Goal: Task Accomplishment & Management: Manage account settings

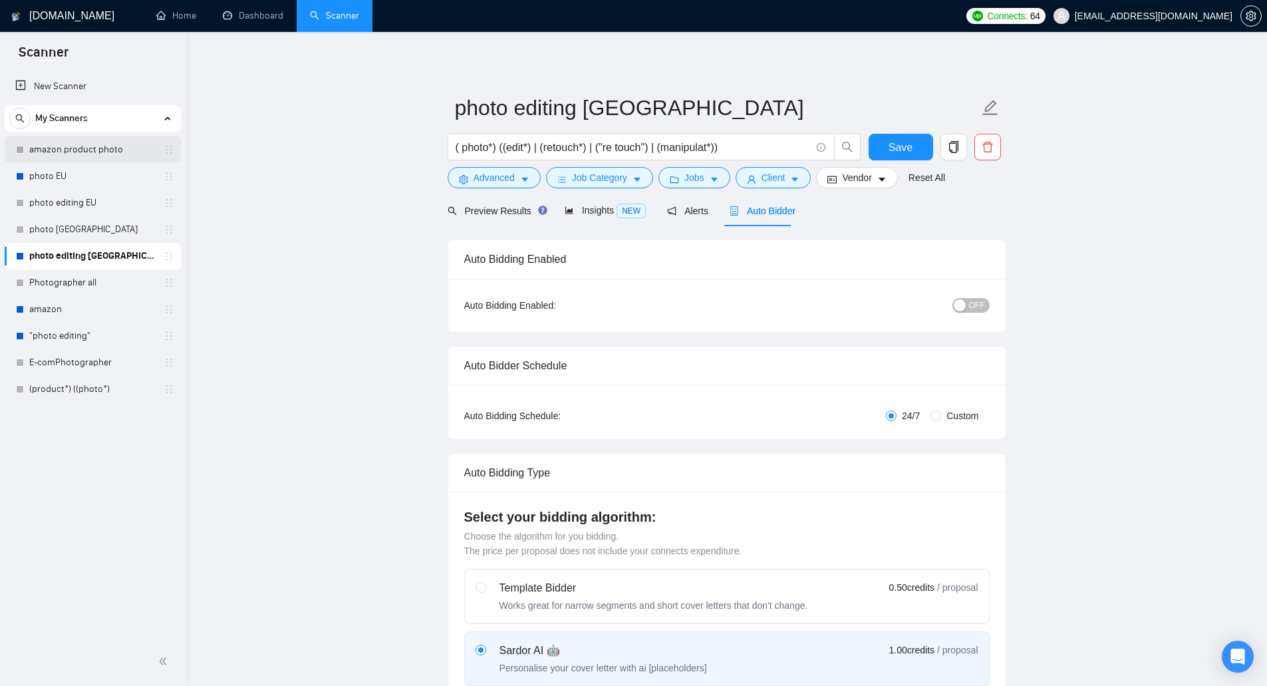
click at [98, 152] on link "amazon product photo" at bounding box center [92, 149] width 126 height 27
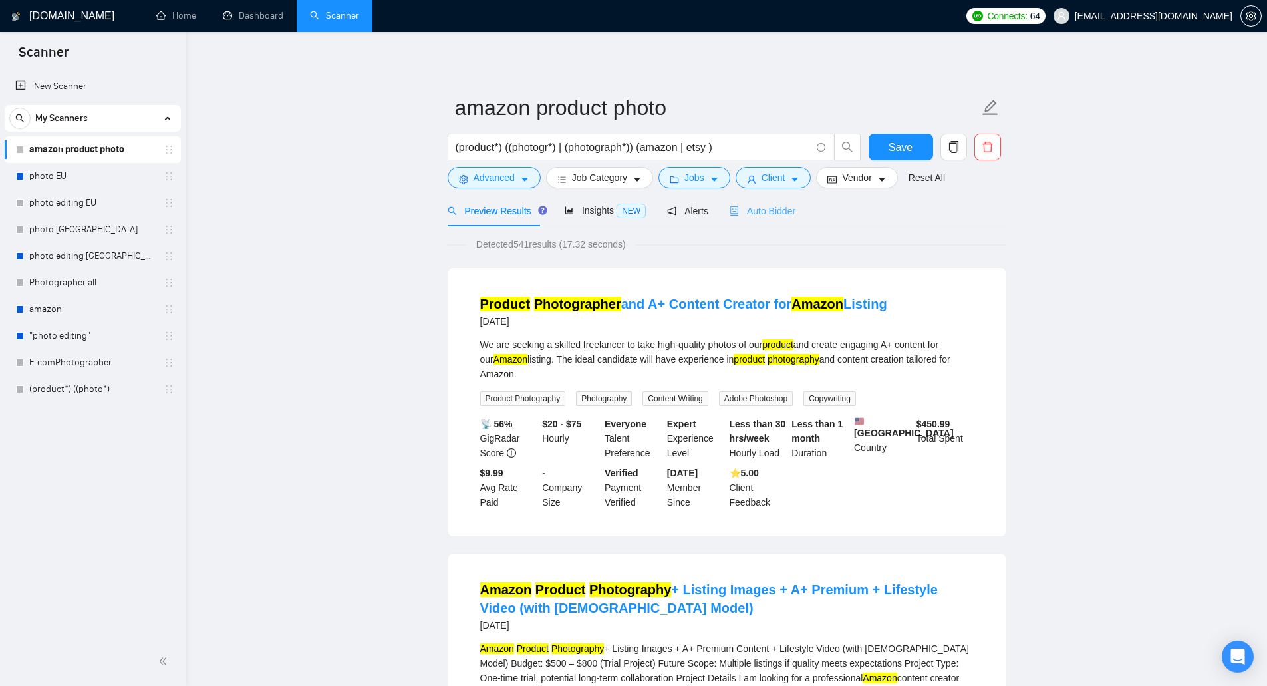
click at [786, 219] on div "Auto Bidder" at bounding box center [763, 210] width 66 height 31
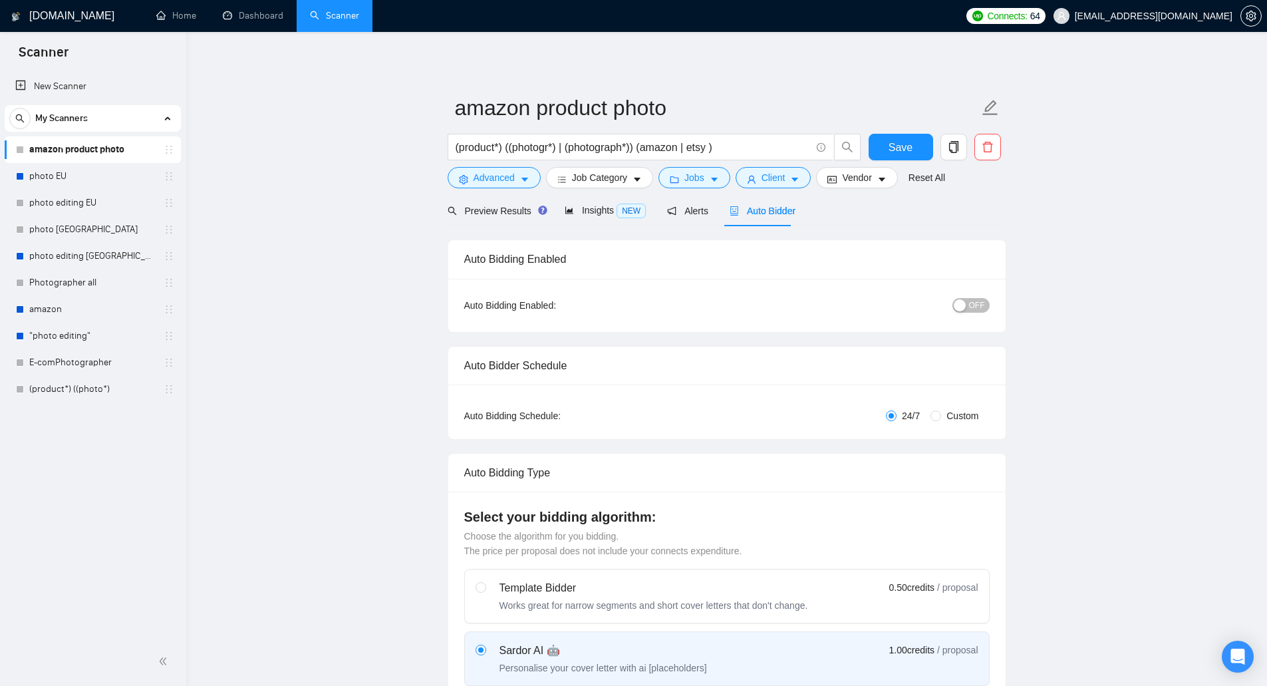
click at [968, 307] on button "OFF" at bounding box center [970, 305] width 37 height 15
drag, startPoint x: 122, startPoint y: 180, endPoint x: 741, endPoint y: 59, distance: 630.3
click at [122, 180] on link "photo EU" at bounding box center [92, 176] width 126 height 27
click at [908, 148] on span "Save" at bounding box center [901, 147] width 24 height 17
click at [90, 167] on link "photo EU" at bounding box center [92, 176] width 126 height 27
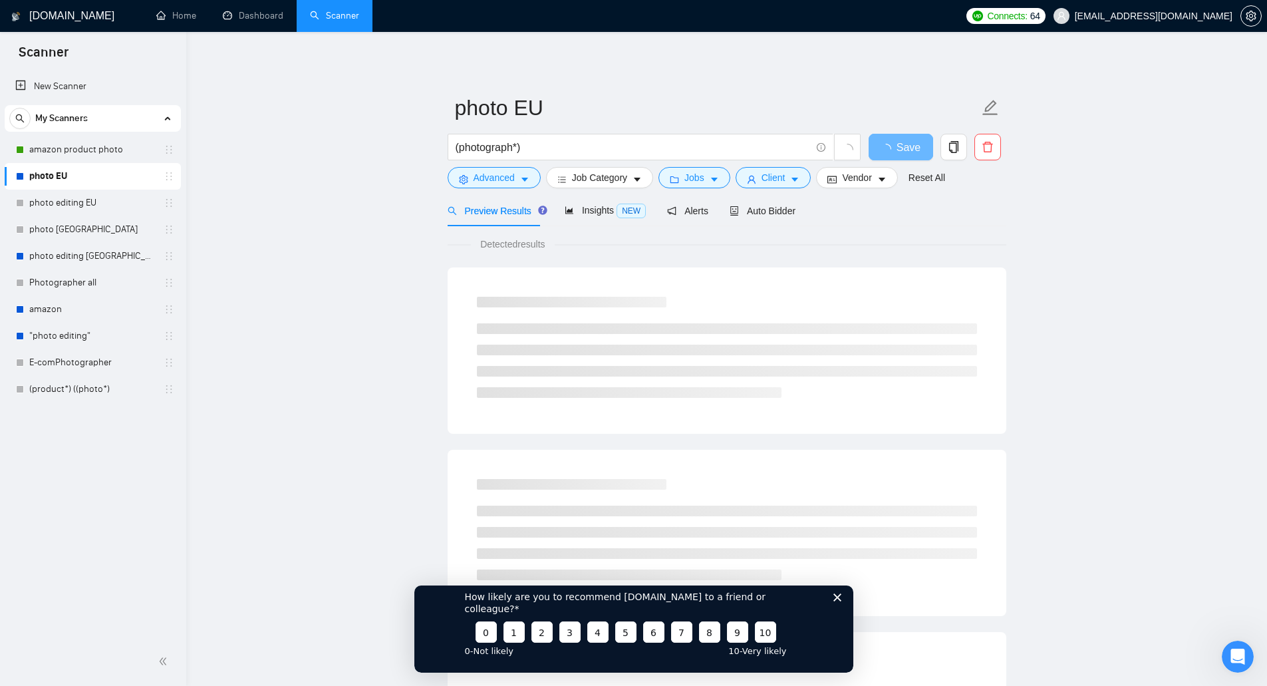
click at [835, 601] on polygon "Закрыть опрос" at bounding box center [837, 597] width 8 height 8
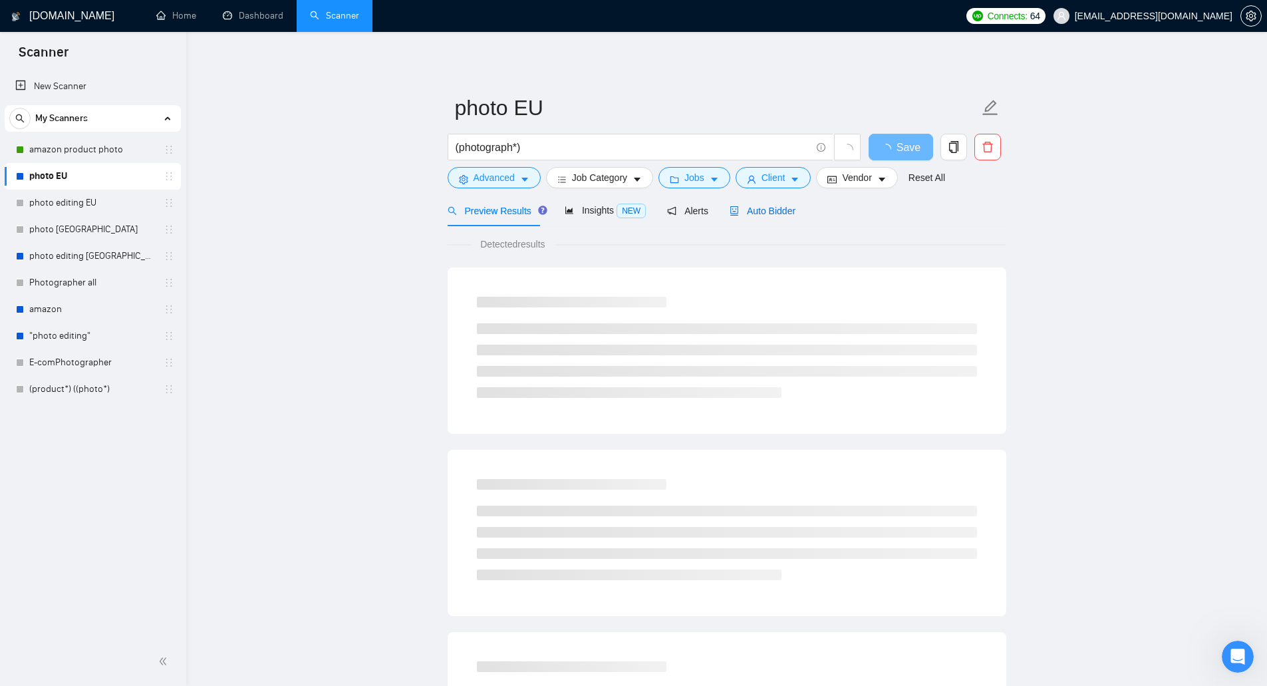
click at [755, 208] on span "Auto Bidder" at bounding box center [763, 211] width 66 height 11
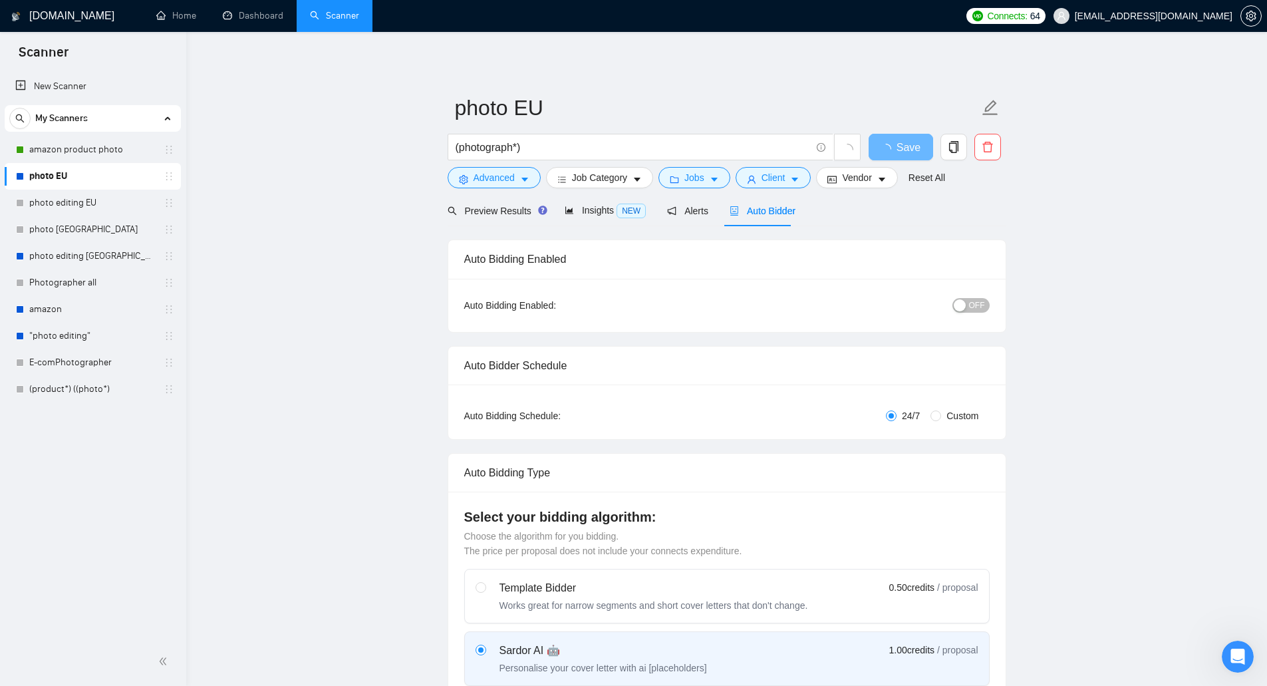
checkbox input "true"
click at [973, 305] on span "OFF" at bounding box center [977, 305] width 16 height 15
click at [907, 146] on span "Save" at bounding box center [901, 147] width 24 height 17
click at [94, 206] on link "photo editing EU" at bounding box center [92, 203] width 126 height 27
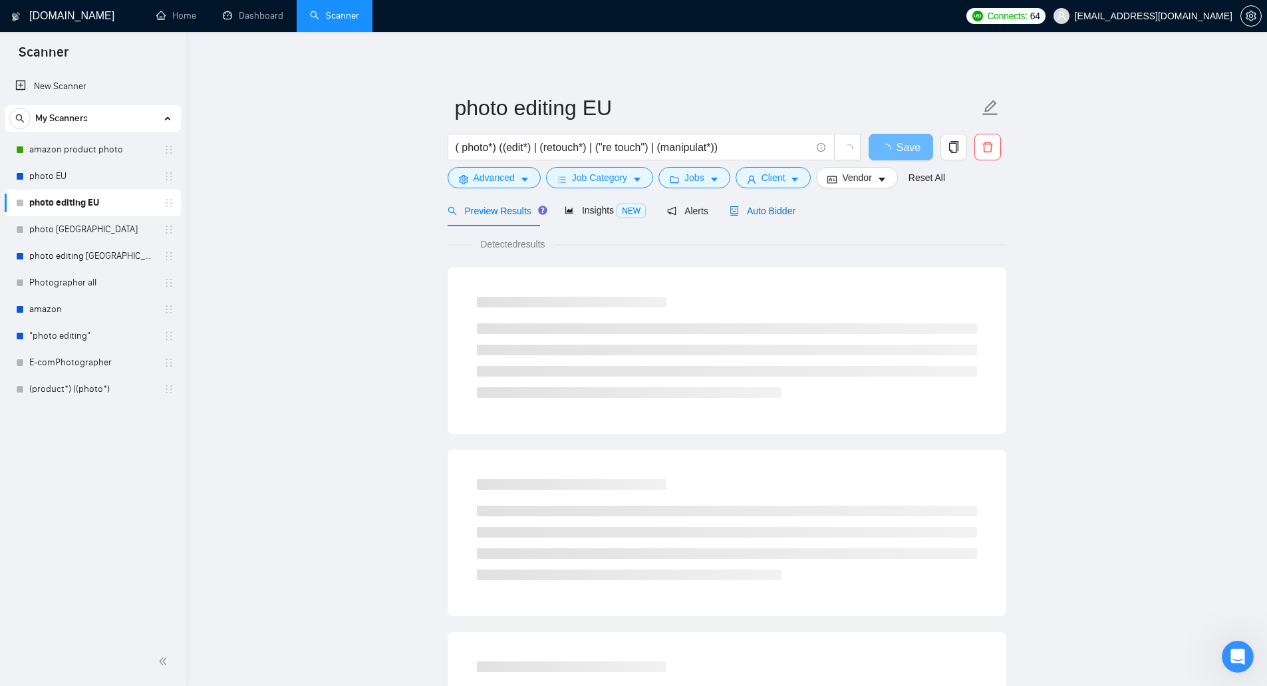
click at [764, 212] on span "Auto Bidder" at bounding box center [763, 211] width 66 height 11
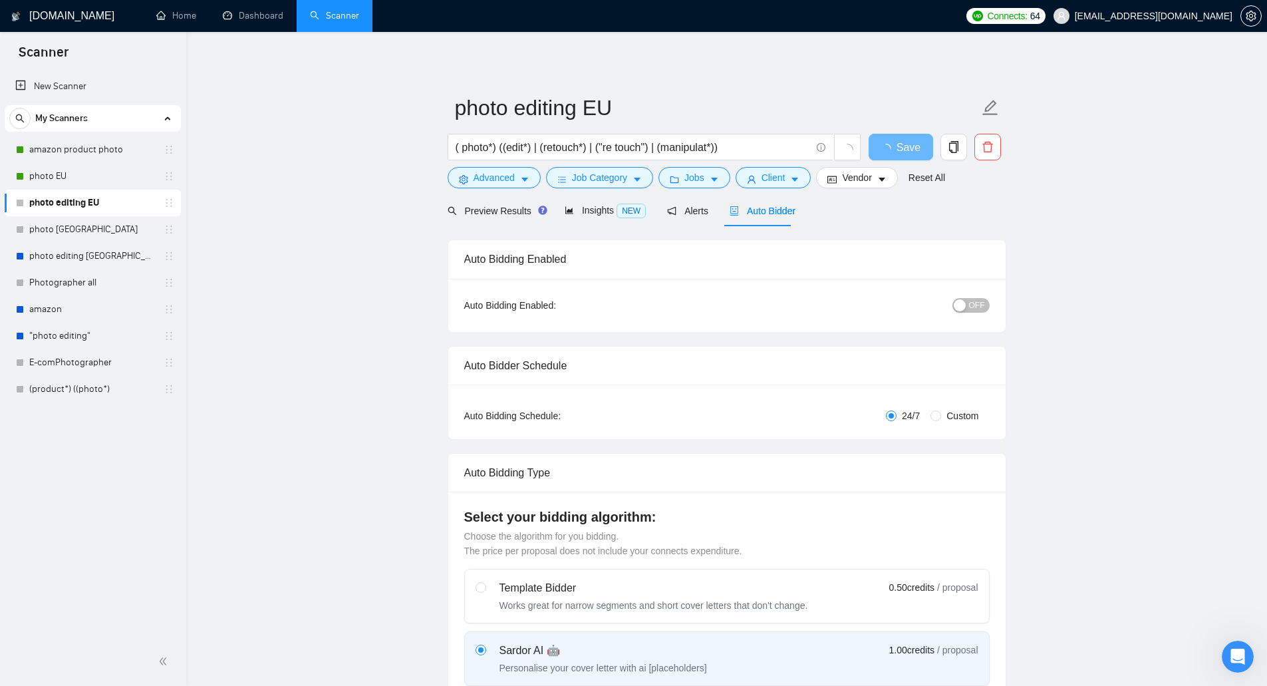
click at [962, 309] on div "button" at bounding box center [960, 305] width 12 height 12
click at [881, 140] on button "Save" at bounding box center [901, 147] width 65 height 27
click at [102, 223] on link "photo [GEOGRAPHIC_DATA]" at bounding box center [92, 229] width 126 height 27
click at [33, 229] on link "photo [GEOGRAPHIC_DATA]" at bounding box center [92, 229] width 126 height 27
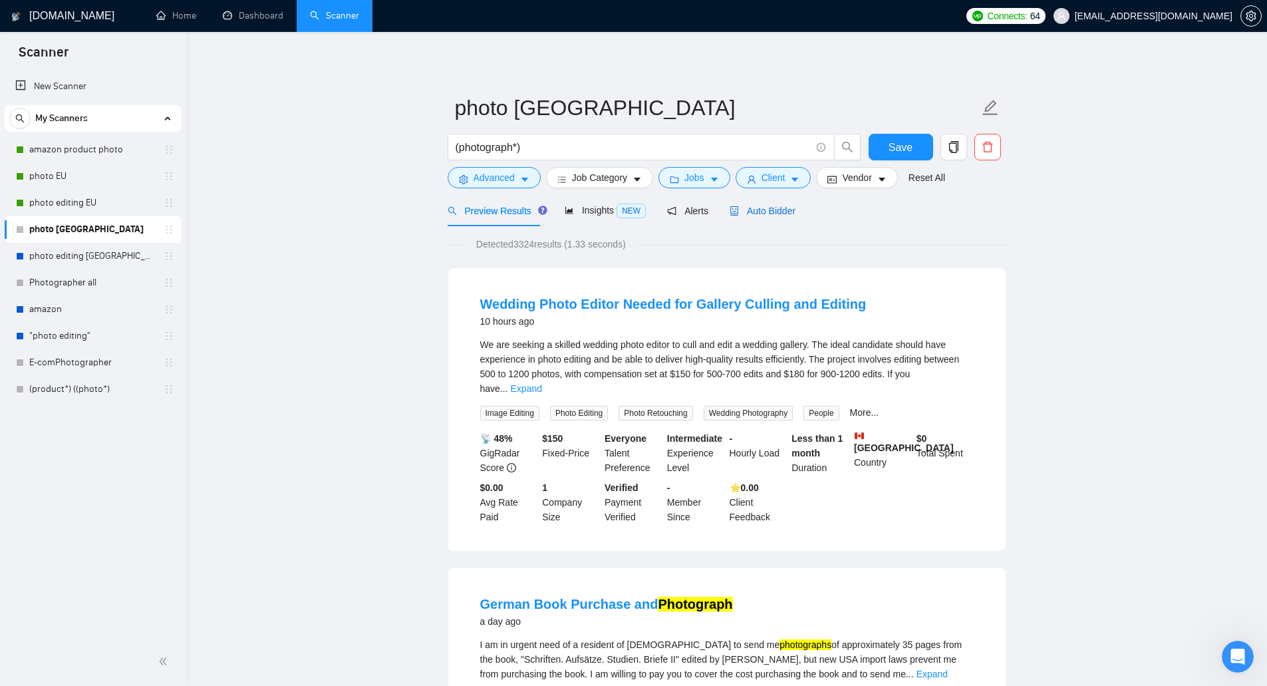
click at [772, 211] on span "Auto Bidder" at bounding box center [763, 211] width 66 height 11
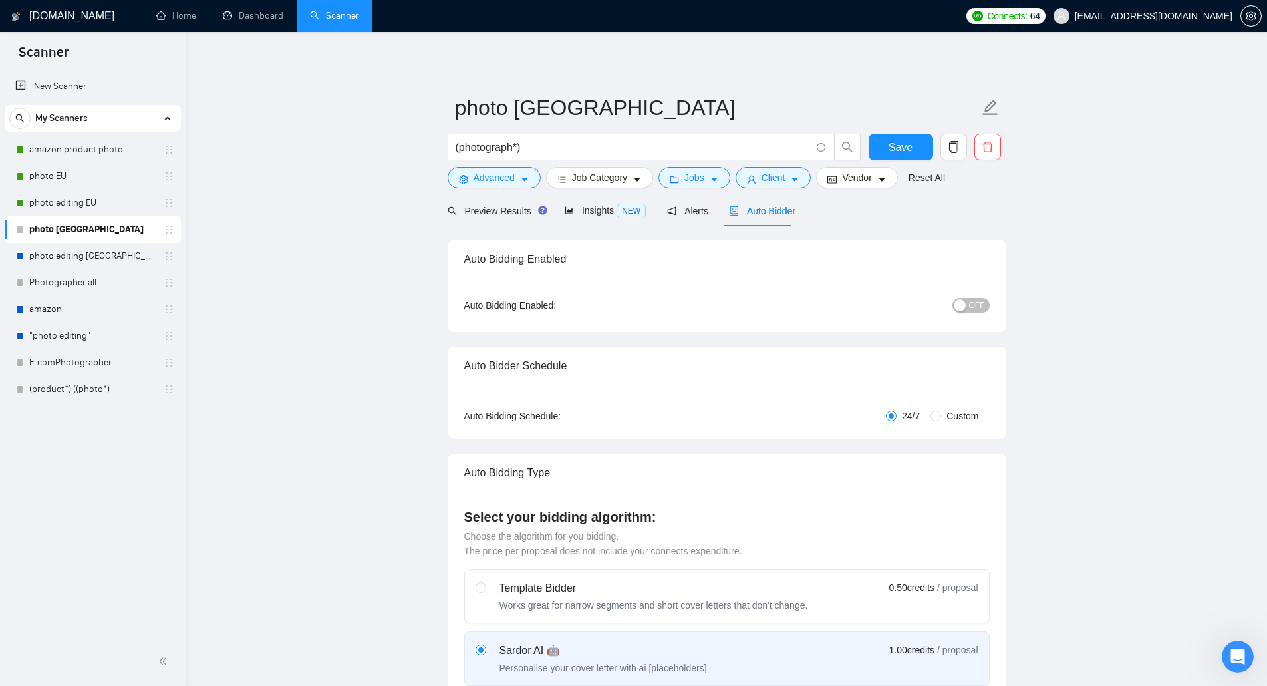
checkbox input "true"
click at [969, 305] on button "OFF" at bounding box center [970, 305] width 37 height 15
click at [911, 145] on span "Save" at bounding box center [901, 147] width 24 height 17
click at [91, 250] on link "photo editing [GEOGRAPHIC_DATA]" at bounding box center [92, 256] width 126 height 27
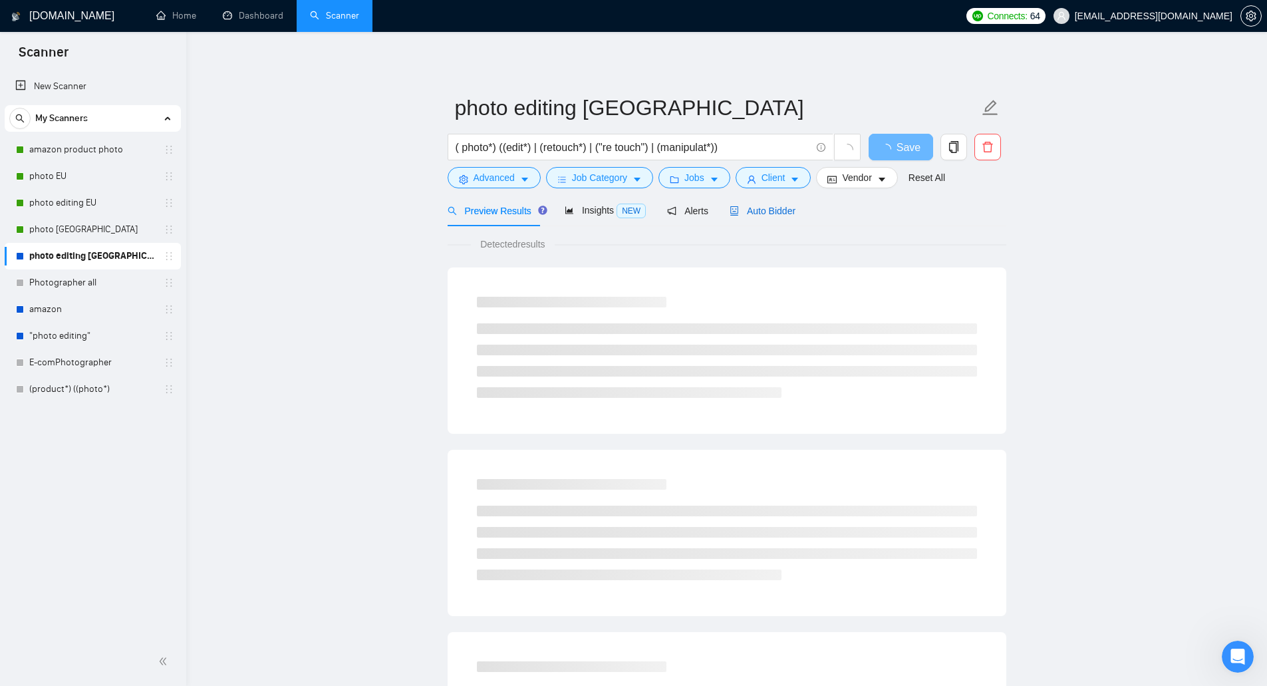
click at [783, 210] on span "Auto Bidder" at bounding box center [763, 211] width 66 height 11
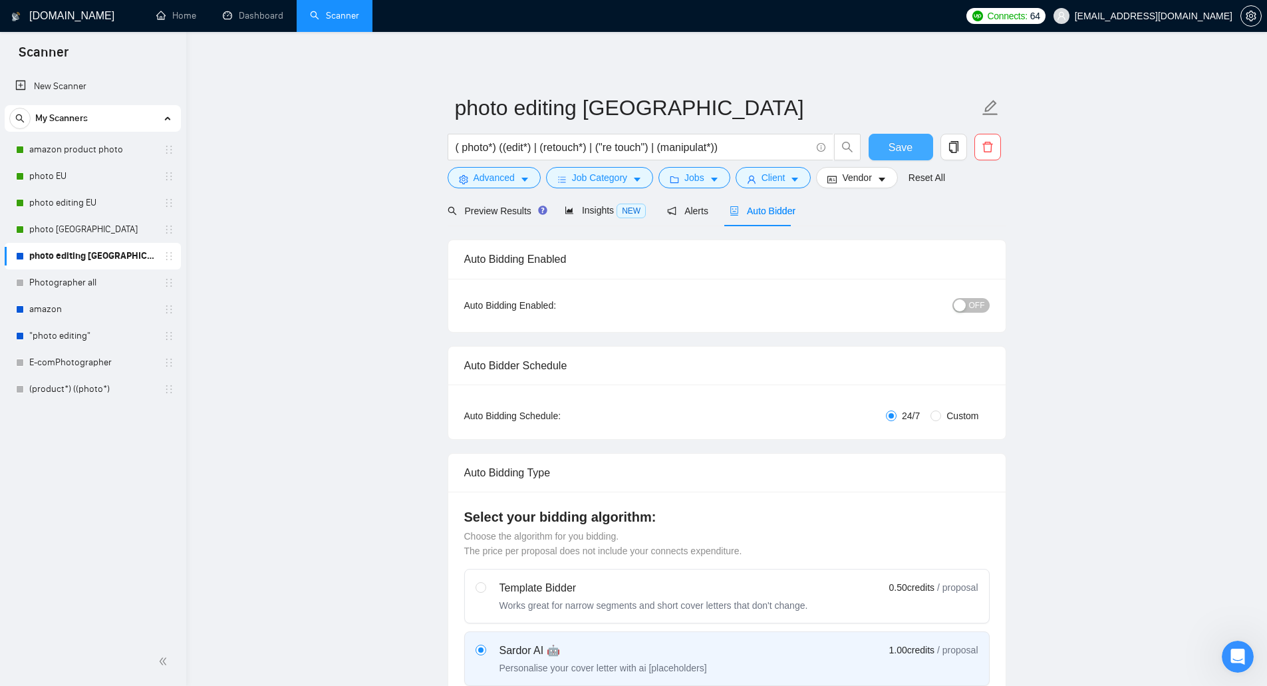
click at [905, 144] on span "Save" at bounding box center [901, 147] width 24 height 17
click at [684, 180] on span "Jobs" at bounding box center [694, 177] width 20 height 15
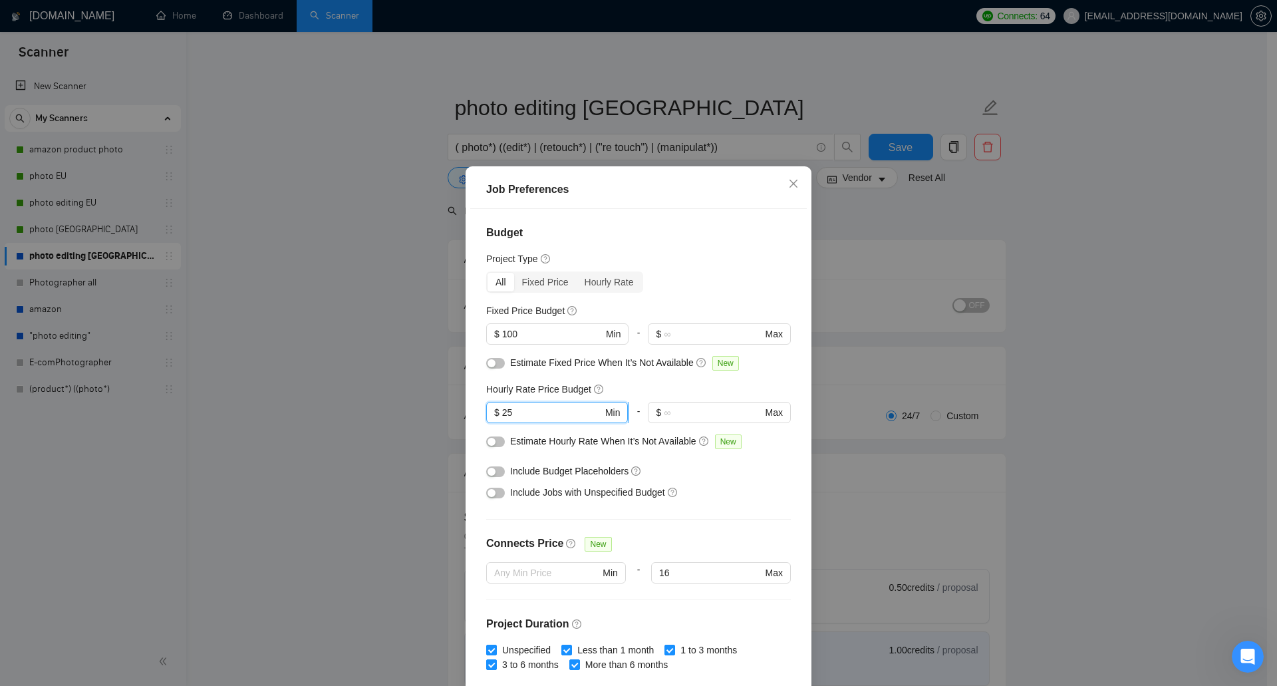
click at [507, 412] on input "25" at bounding box center [552, 412] width 100 height 15
click at [788, 184] on icon "close" at bounding box center [793, 183] width 11 height 11
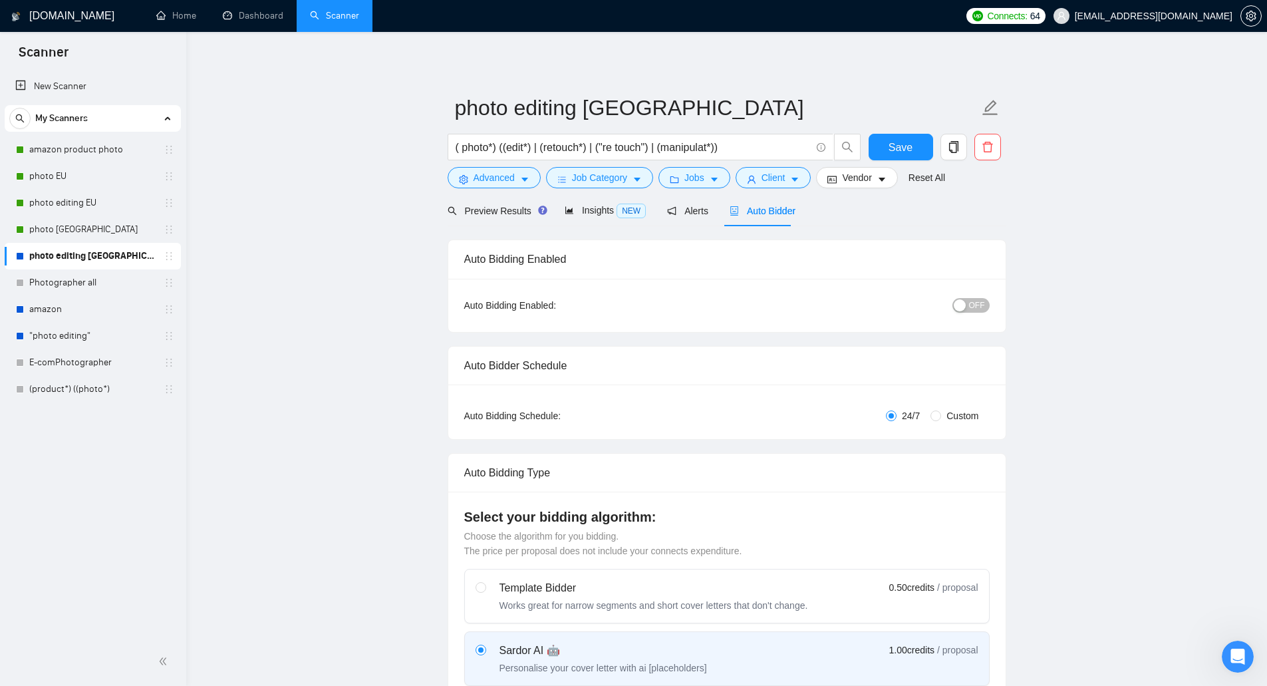
click at [975, 301] on span "OFF" at bounding box center [977, 305] width 16 height 15
click at [884, 145] on button "Save" at bounding box center [901, 147] width 65 height 27
checkbox input "true"
click at [684, 175] on span "Jobs" at bounding box center [694, 177] width 20 height 15
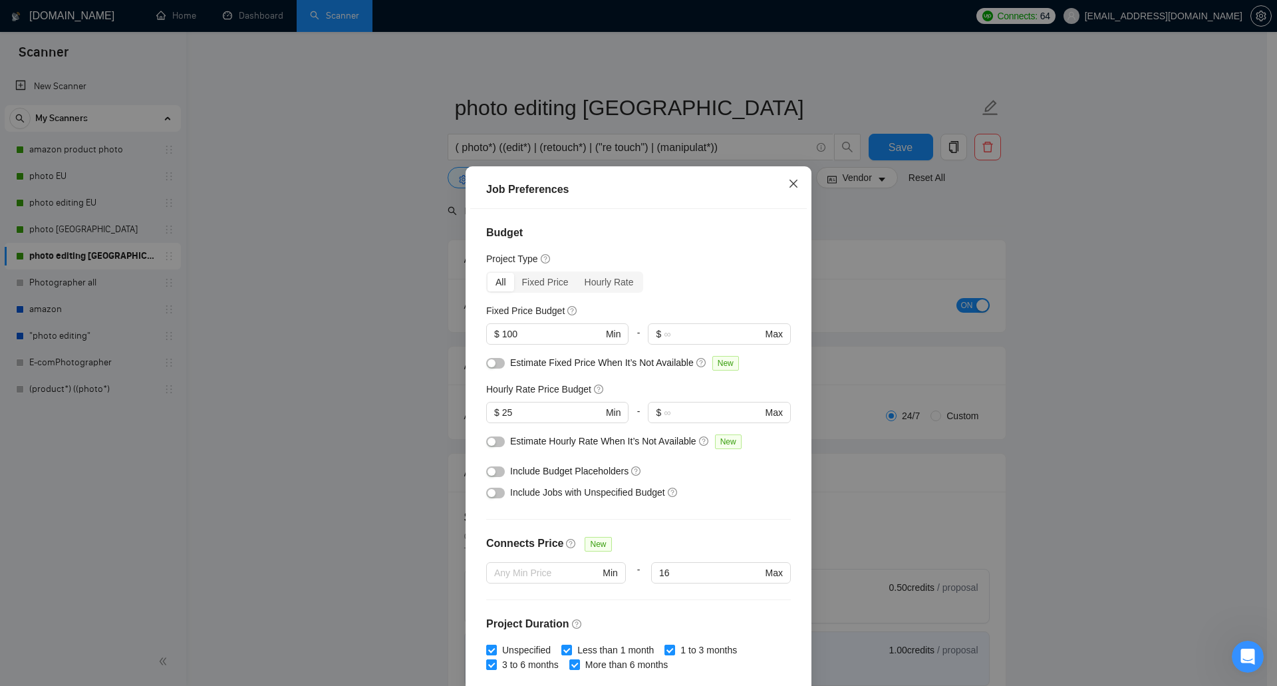
click at [790, 181] on icon "close" at bounding box center [793, 183] width 11 height 11
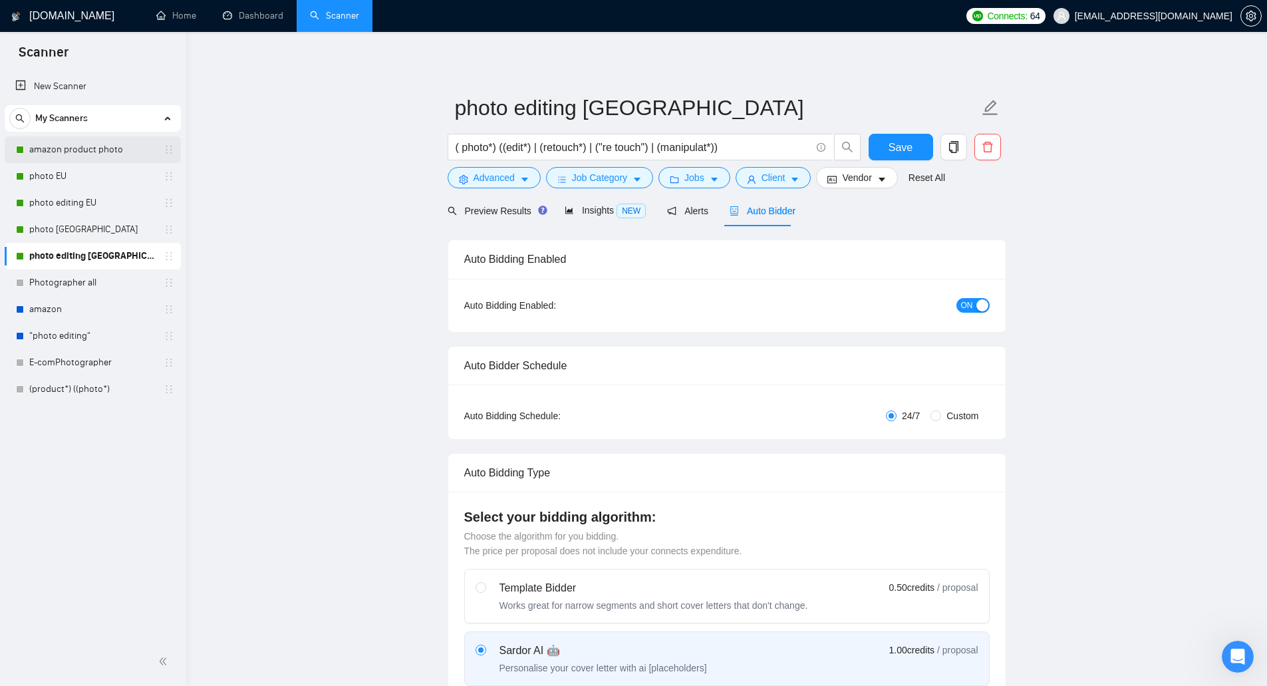
click at [96, 139] on link "amazon product photo" at bounding box center [92, 149] width 126 height 27
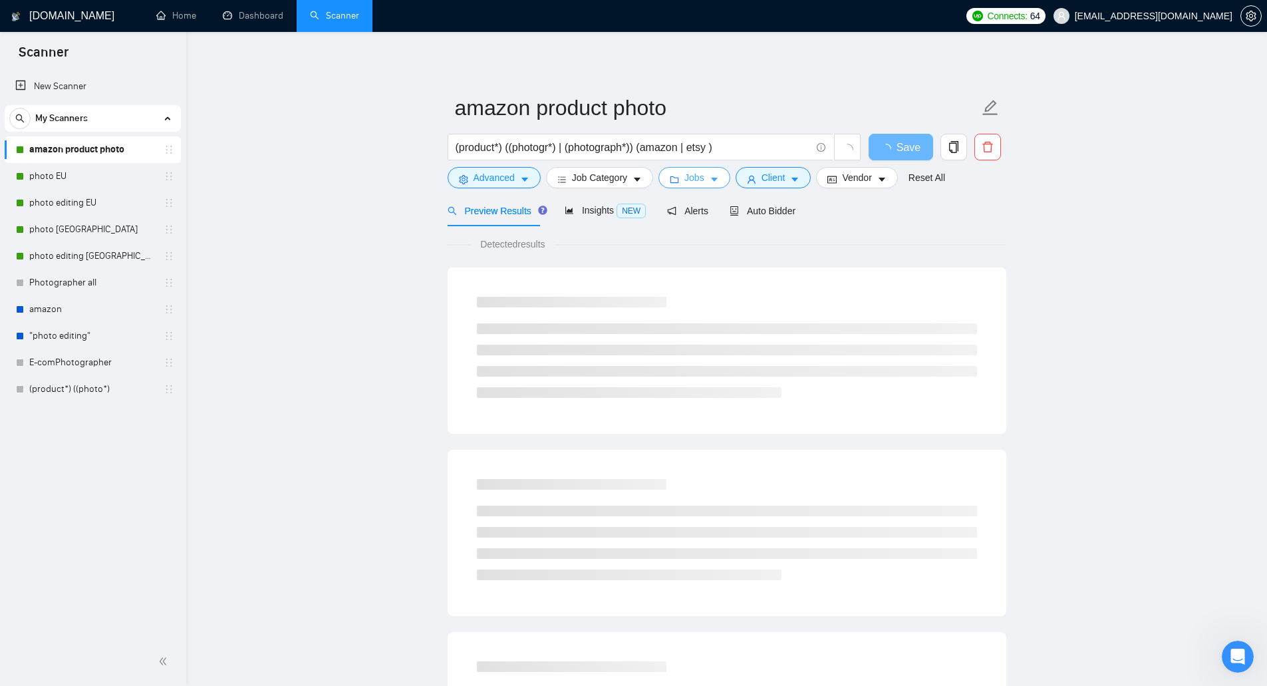
click at [696, 178] on span "Jobs" at bounding box center [694, 177] width 20 height 15
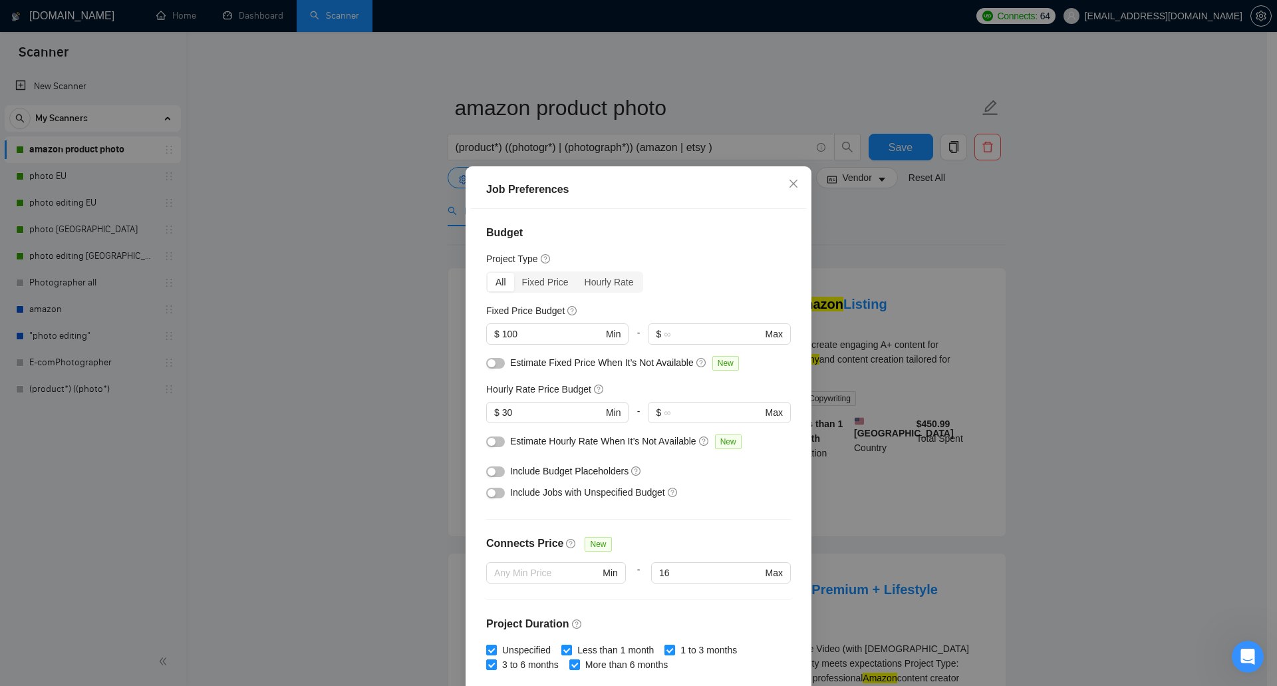
click at [238, 235] on div "Job Preferences Budget Project Type All Fixed Price Hourly Rate Fixed Price Bud…" at bounding box center [638, 343] width 1277 height 686
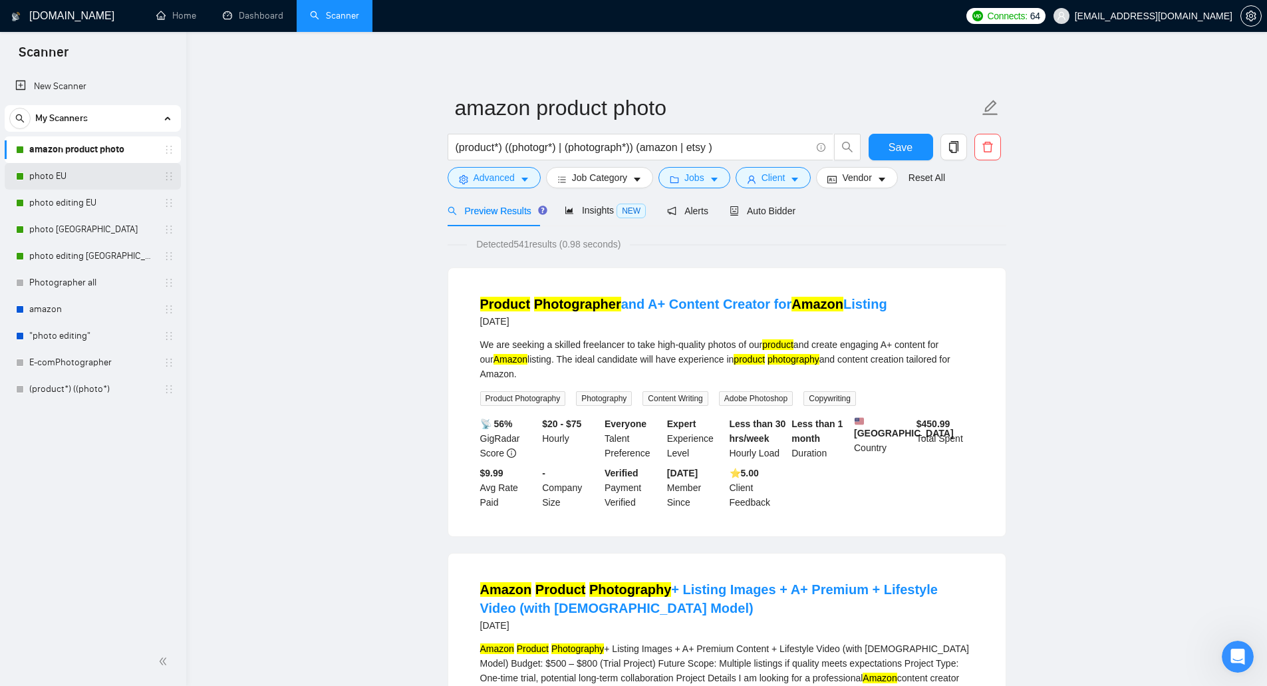
click at [109, 176] on link "photo EU" at bounding box center [92, 176] width 126 height 27
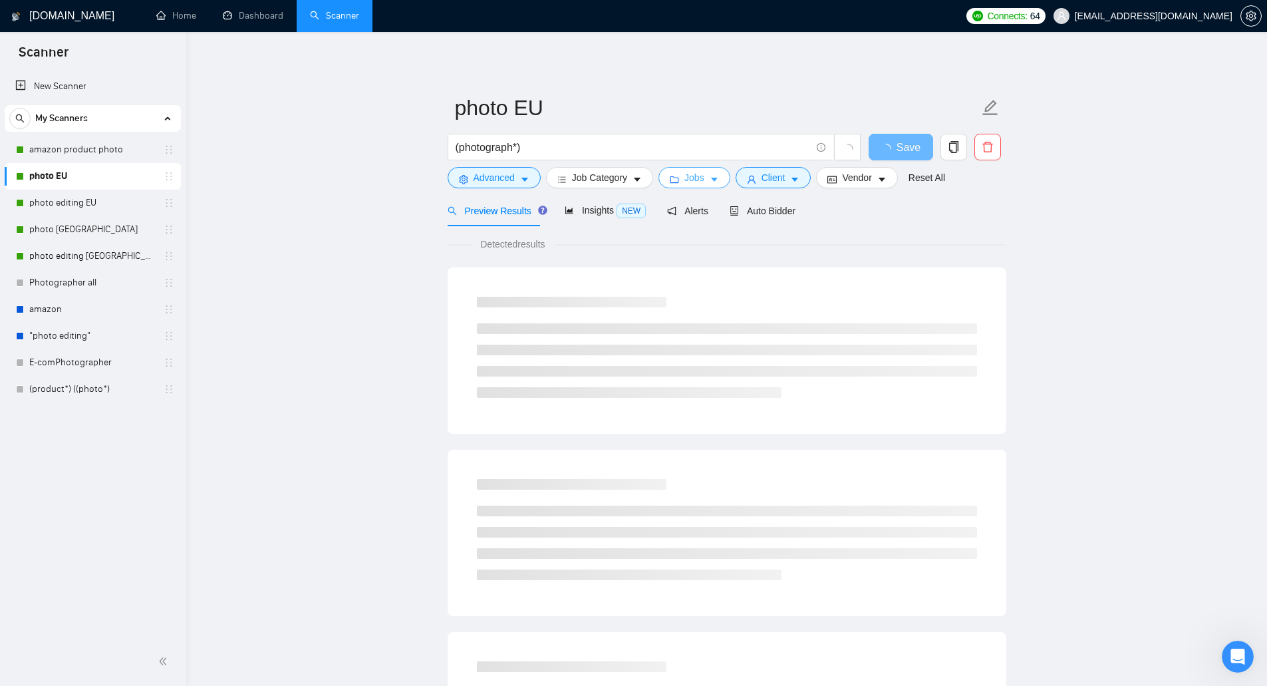
click at [680, 175] on button "Jobs" at bounding box center [694, 177] width 72 height 21
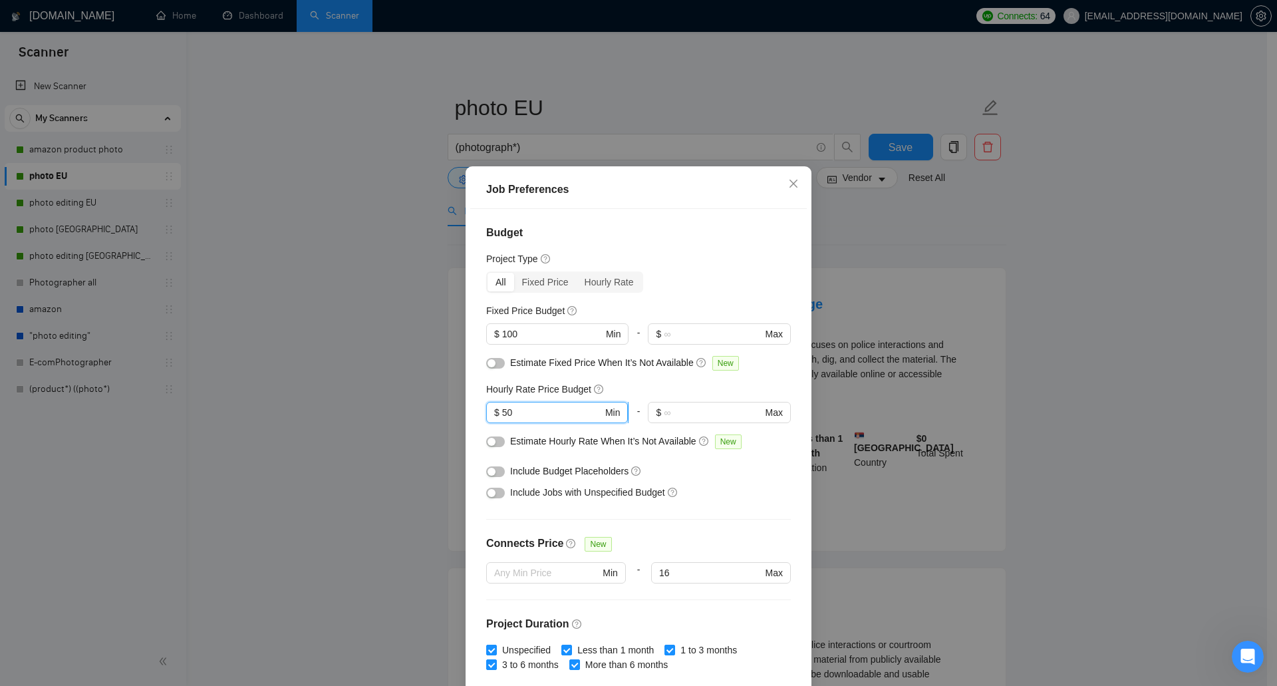
drag, startPoint x: 509, startPoint y: 412, endPoint x: 498, endPoint y: 418, distance: 12.2
click at [502, 418] on input "50" at bounding box center [552, 412] width 100 height 15
click at [434, 336] on div "Job Preferences Budget Project Type All Fixed Price Hourly Rate Fixed Price Bud…" at bounding box center [638, 343] width 1277 height 686
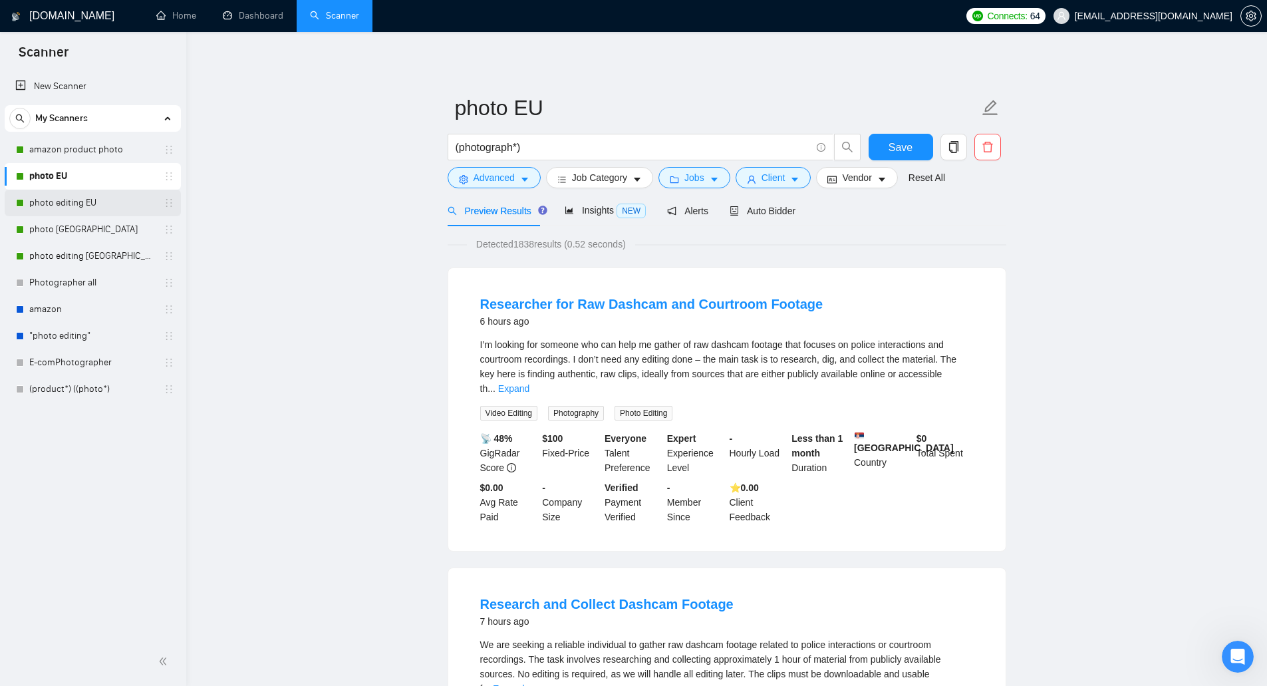
click at [123, 201] on link "photo editing EU" at bounding box center [92, 203] width 126 height 27
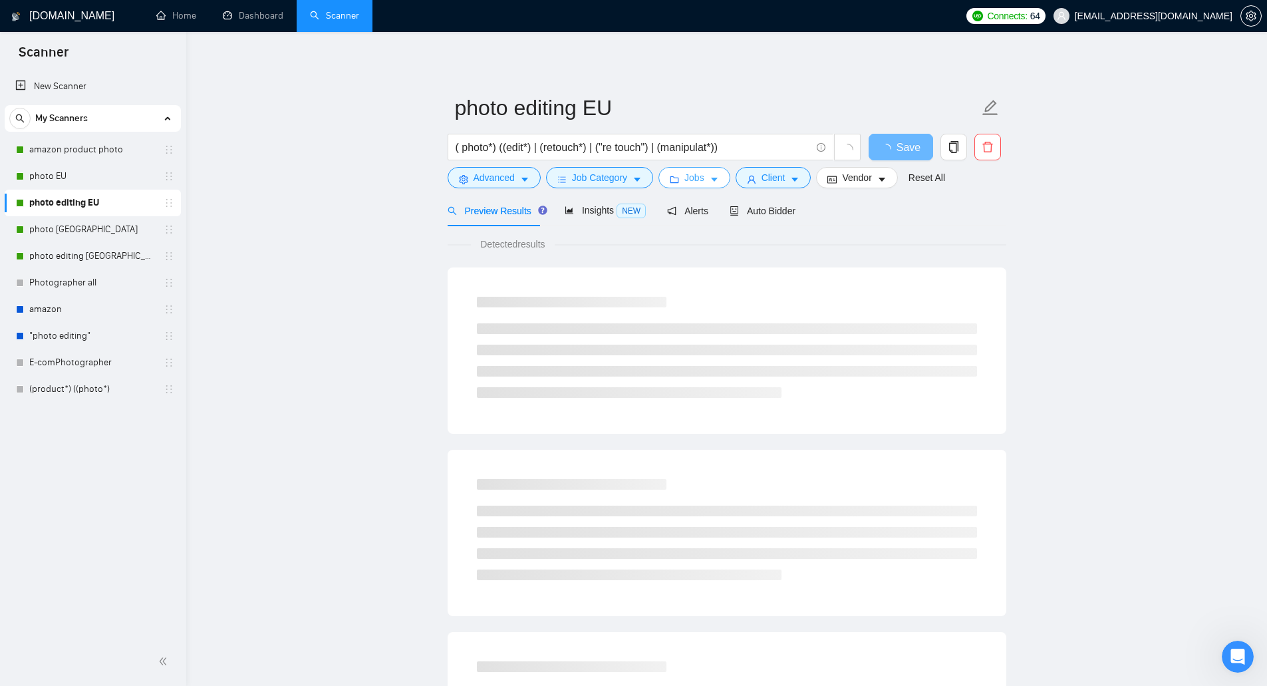
click at [688, 176] on span "Jobs" at bounding box center [694, 177] width 20 height 15
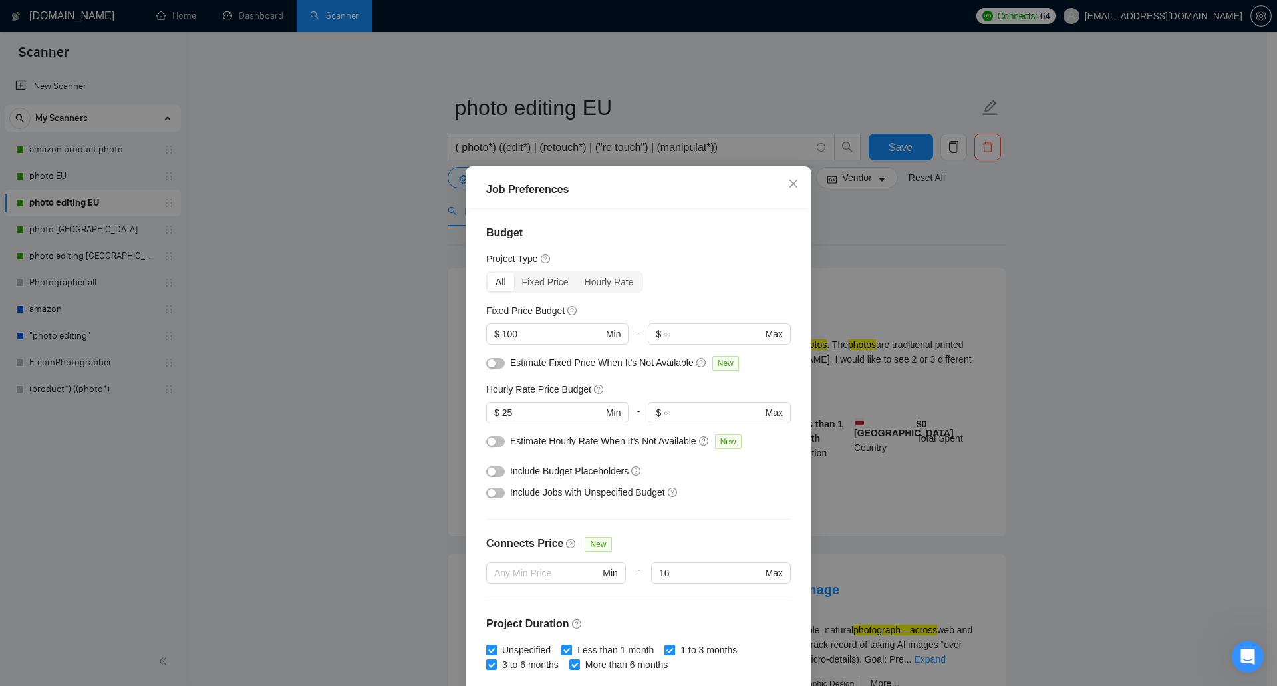
click at [351, 331] on div "Job Preferences Budget Project Type All Fixed Price Hourly Rate Fixed Price Bud…" at bounding box center [638, 343] width 1277 height 686
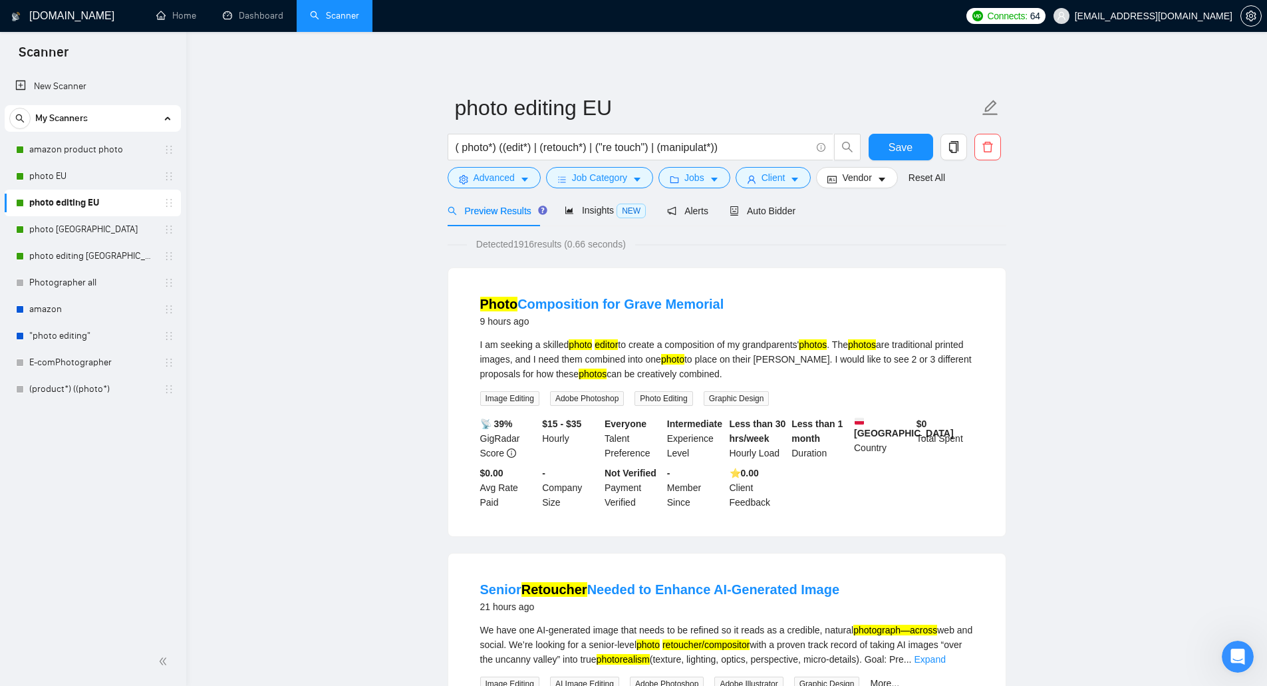
click at [91, 235] on link "photo [GEOGRAPHIC_DATA]" at bounding box center [92, 229] width 126 height 27
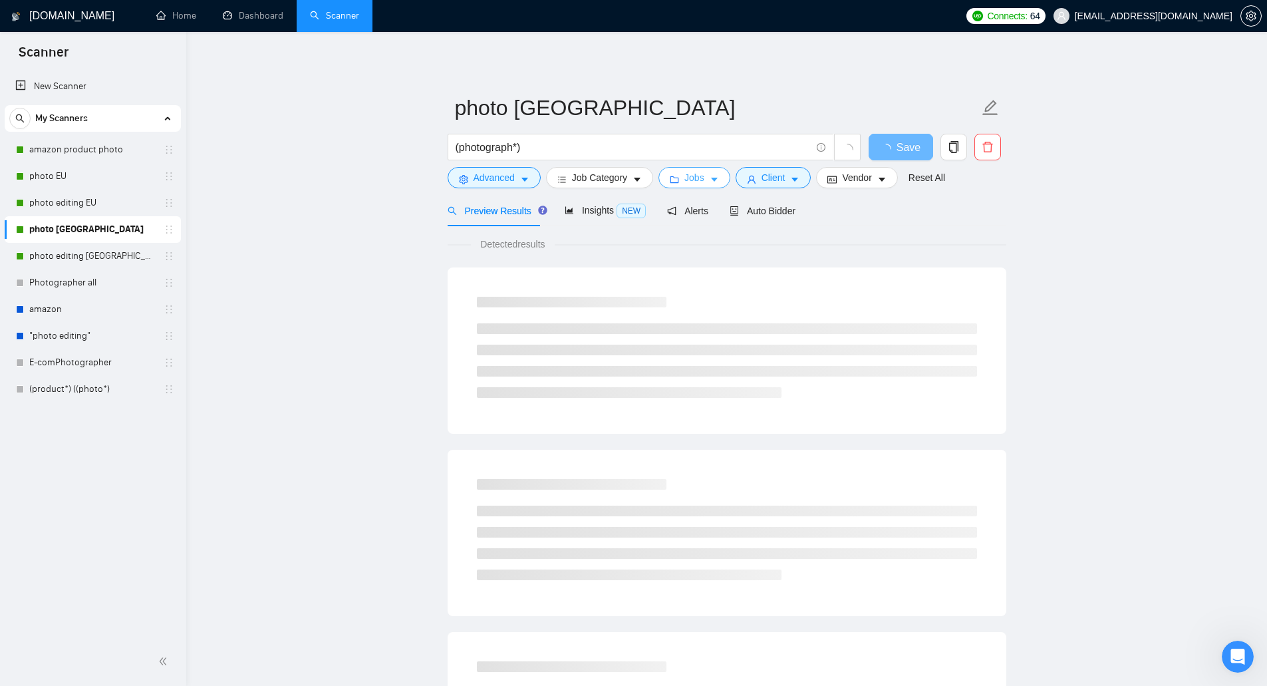
click at [700, 184] on span "Jobs" at bounding box center [694, 177] width 20 height 15
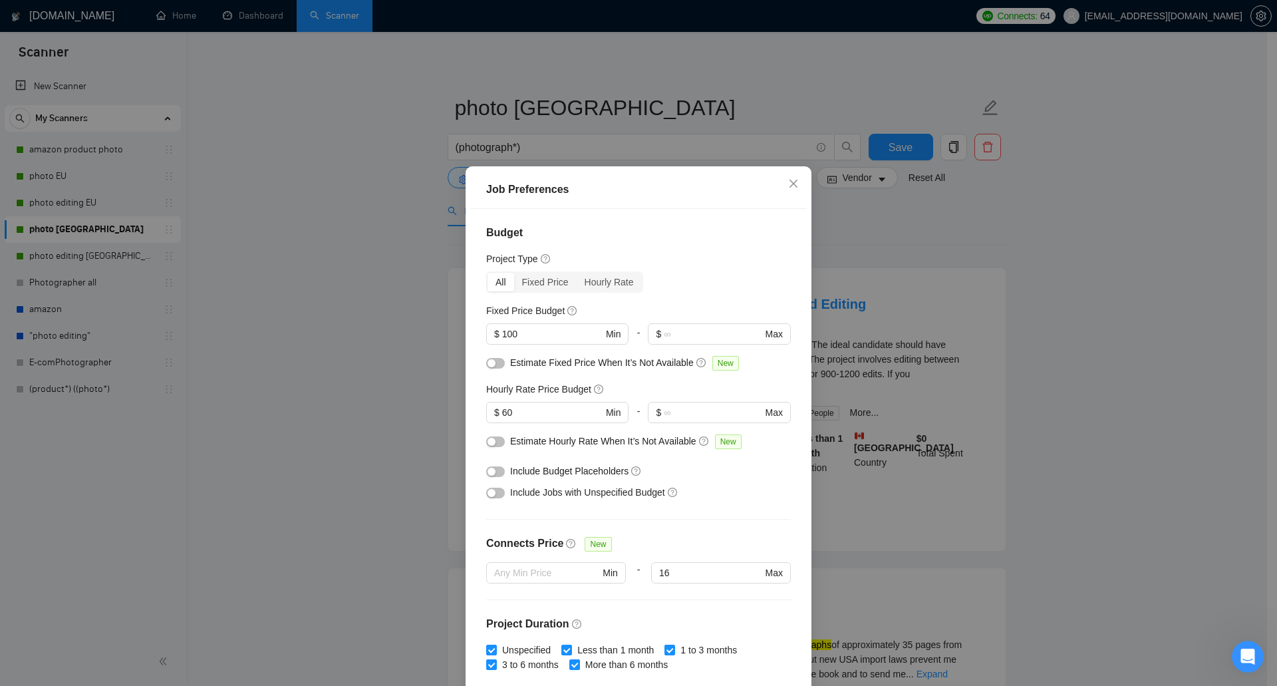
click at [402, 232] on div "Job Preferences Budget Project Type All Fixed Price Hourly Rate Fixed Price Bud…" at bounding box center [638, 343] width 1277 height 686
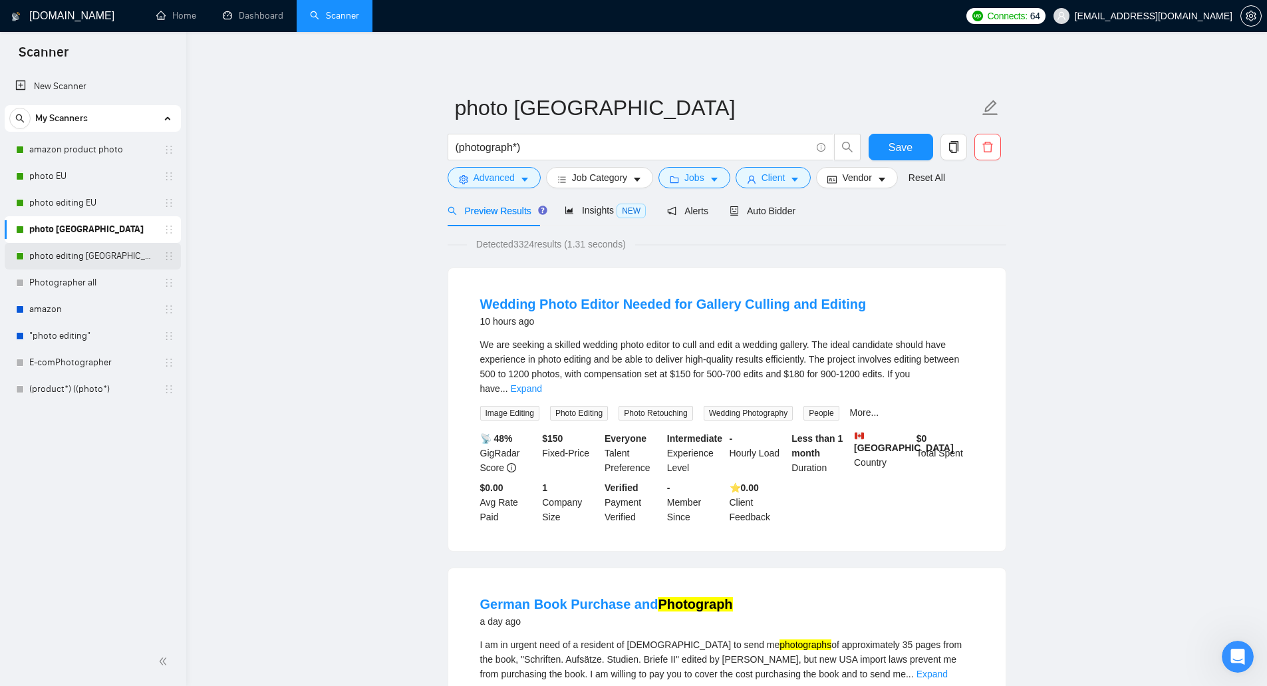
click at [100, 263] on link "photo editing [GEOGRAPHIC_DATA]" at bounding box center [92, 256] width 126 height 27
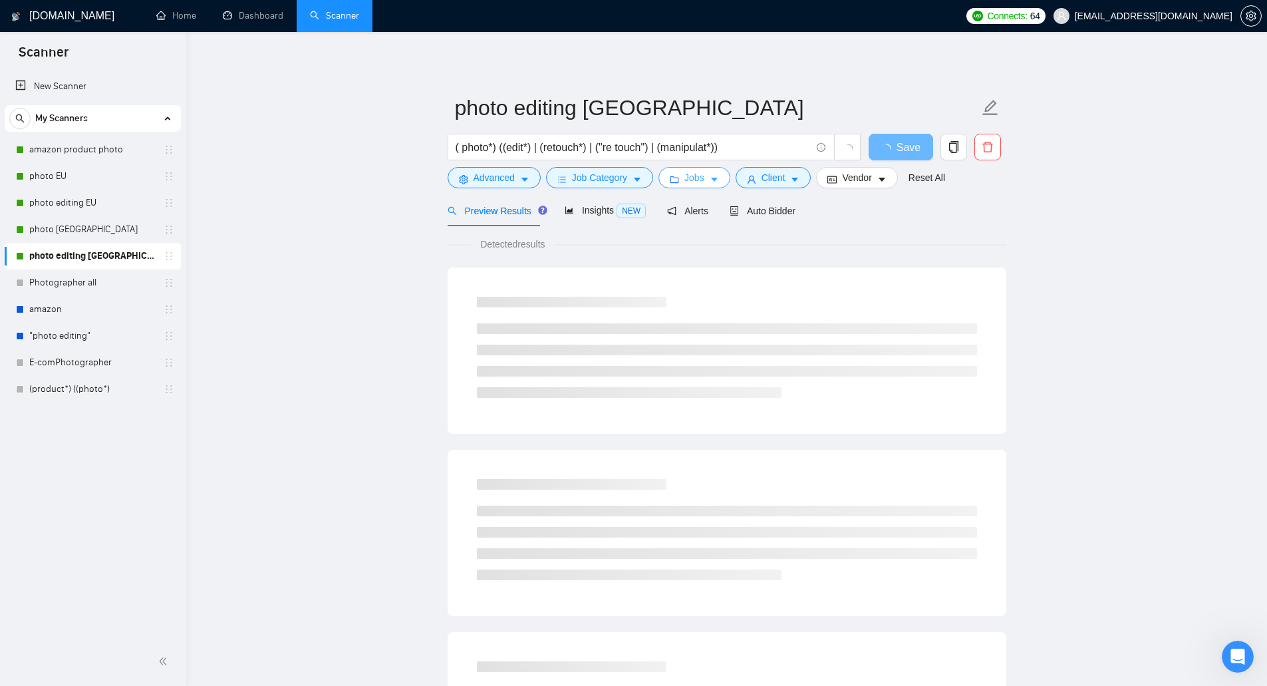
click at [691, 176] on span "Jobs" at bounding box center [694, 177] width 20 height 15
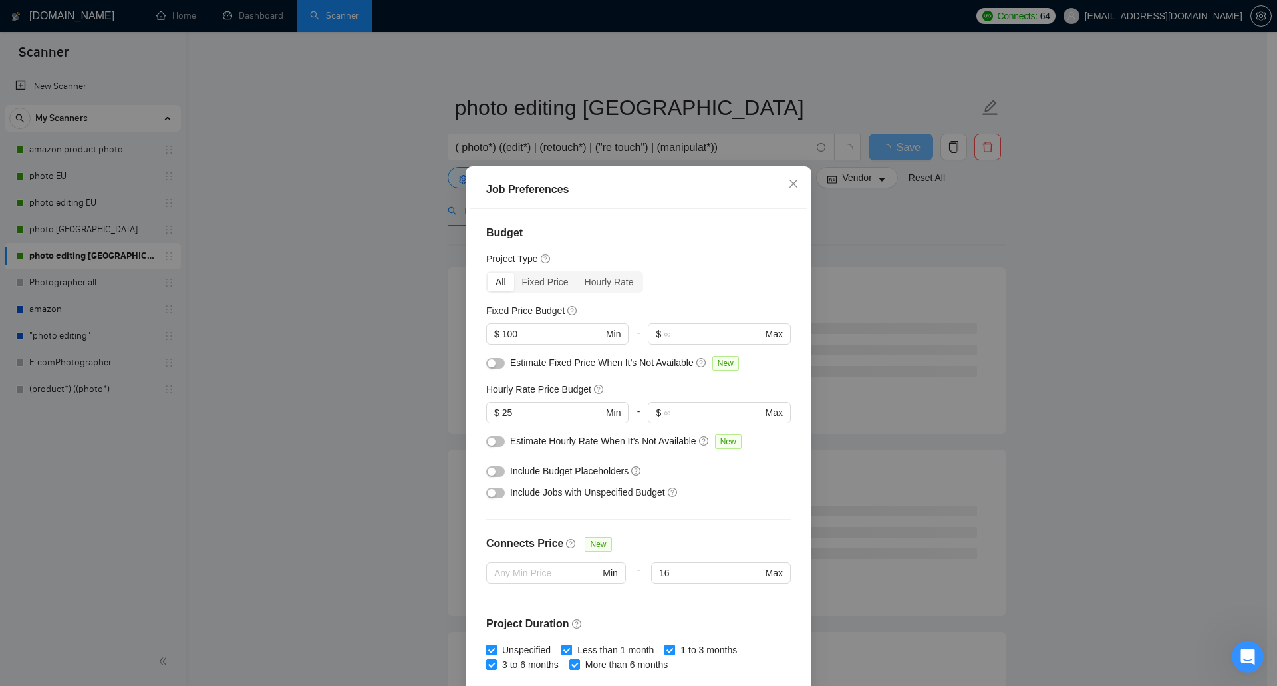
click at [320, 270] on div "Job Preferences Budget Project Type All Fixed Price Hourly Rate Fixed Price Bud…" at bounding box center [638, 343] width 1277 height 686
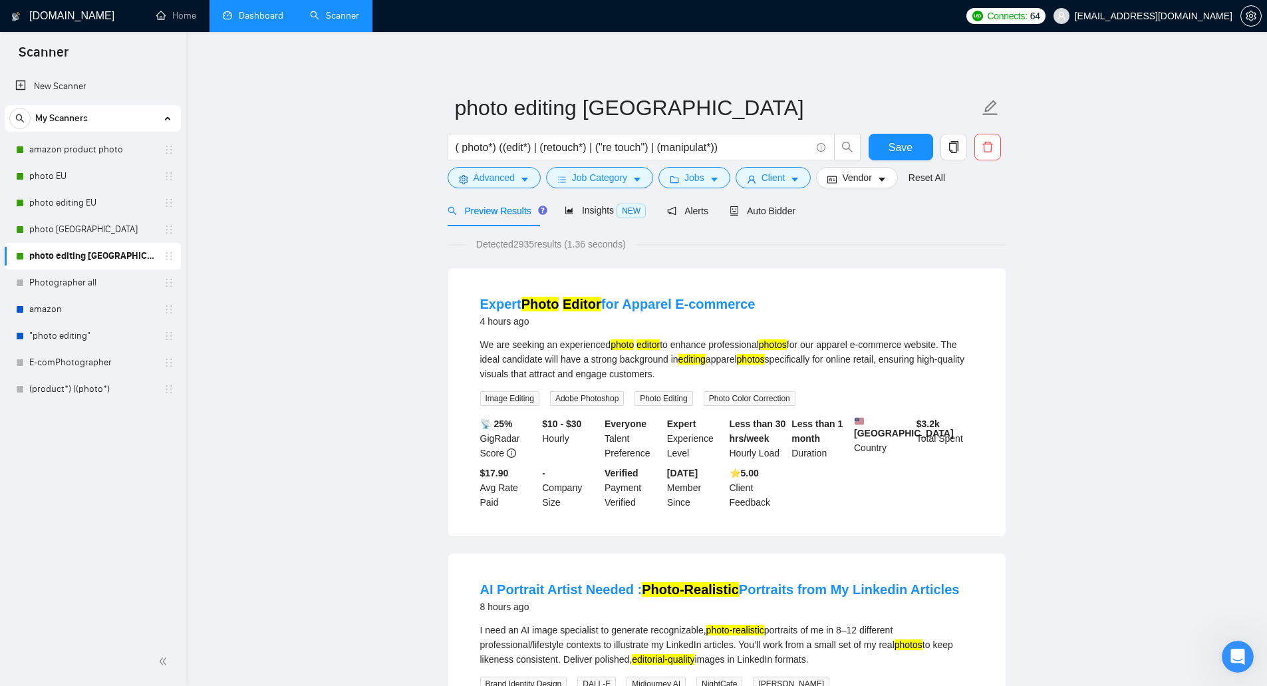
click at [262, 21] on link "Dashboard" at bounding box center [253, 15] width 61 height 11
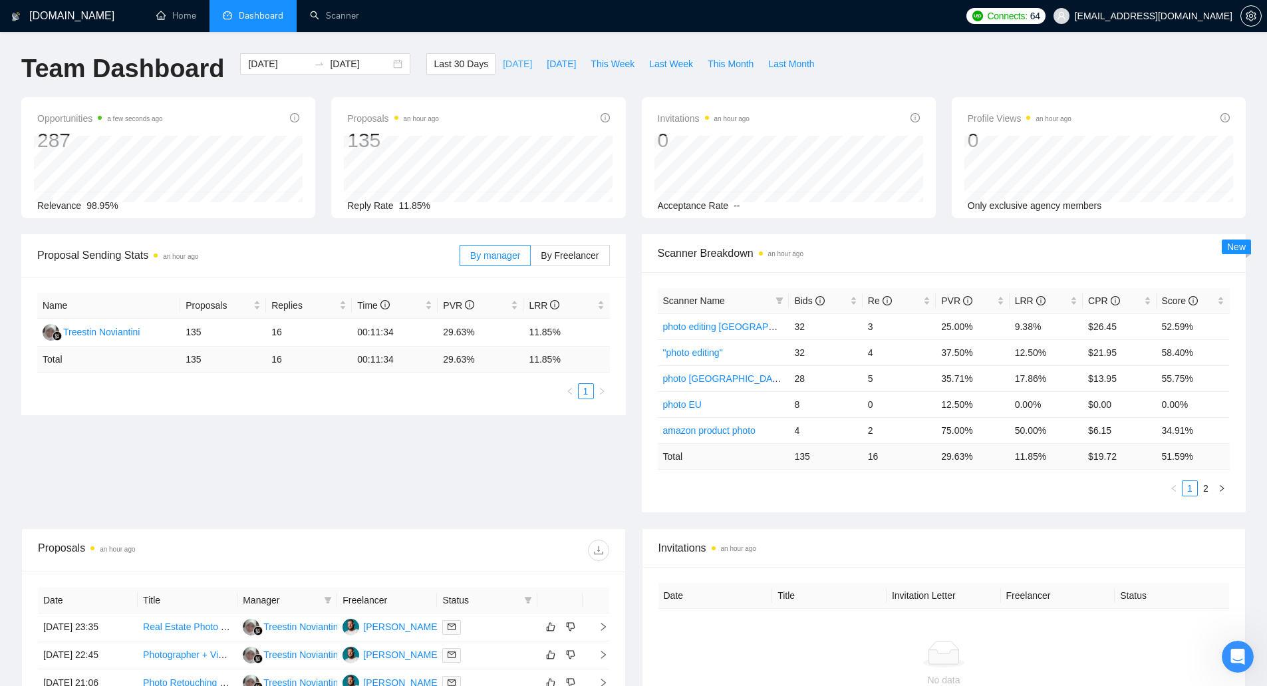
click at [503, 62] on span "[DATE]" at bounding box center [517, 64] width 29 height 15
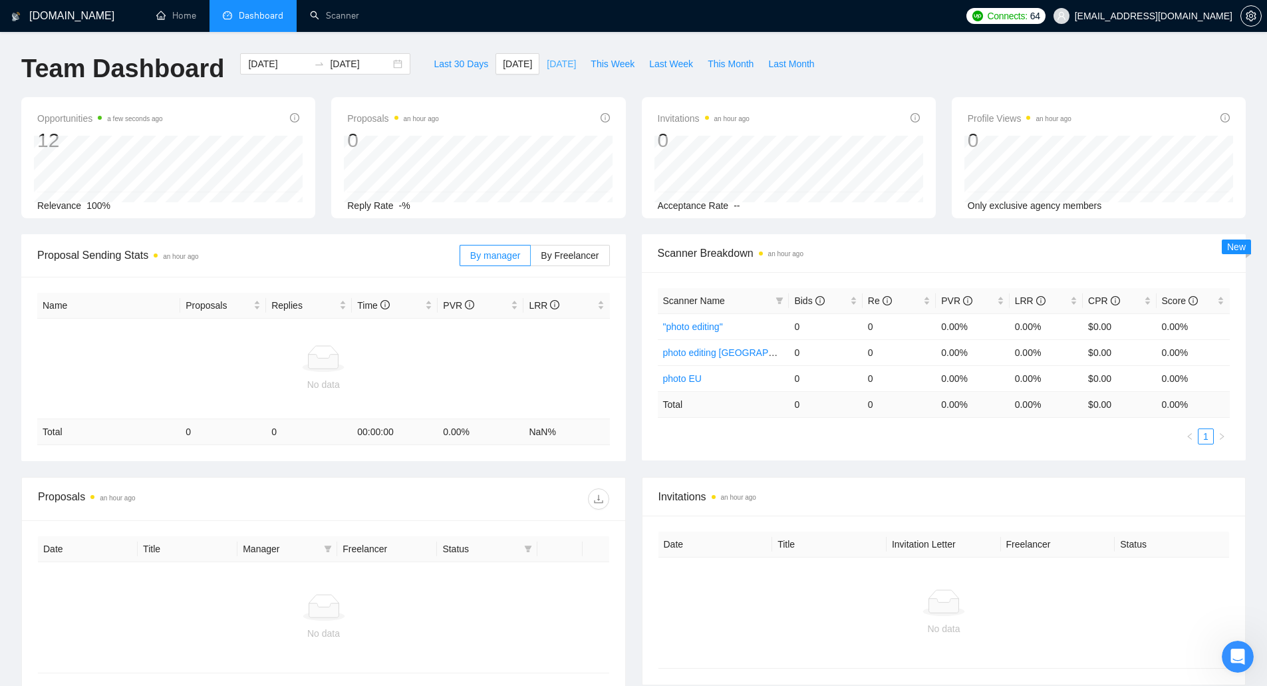
click at [547, 67] on span "[DATE]" at bounding box center [561, 64] width 29 height 15
type input "[DATE]"
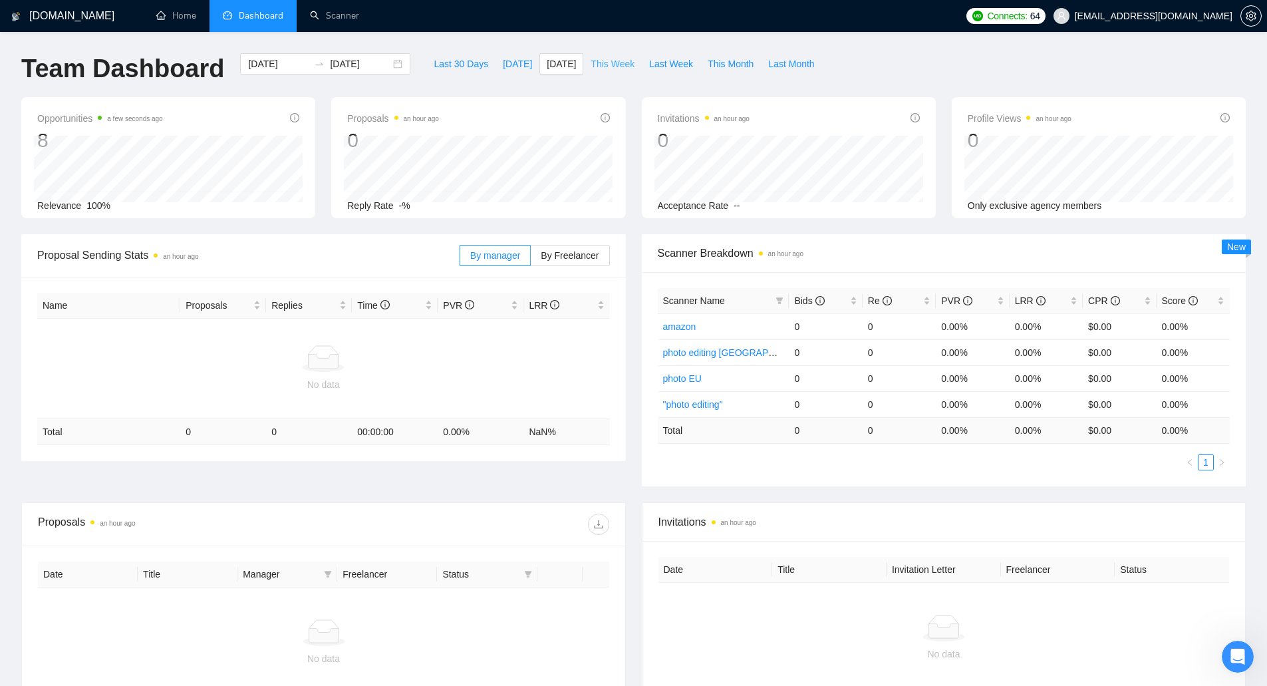
click at [603, 71] on span "This Week" at bounding box center [613, 64] width 44 height 15
type input "[DATE]"
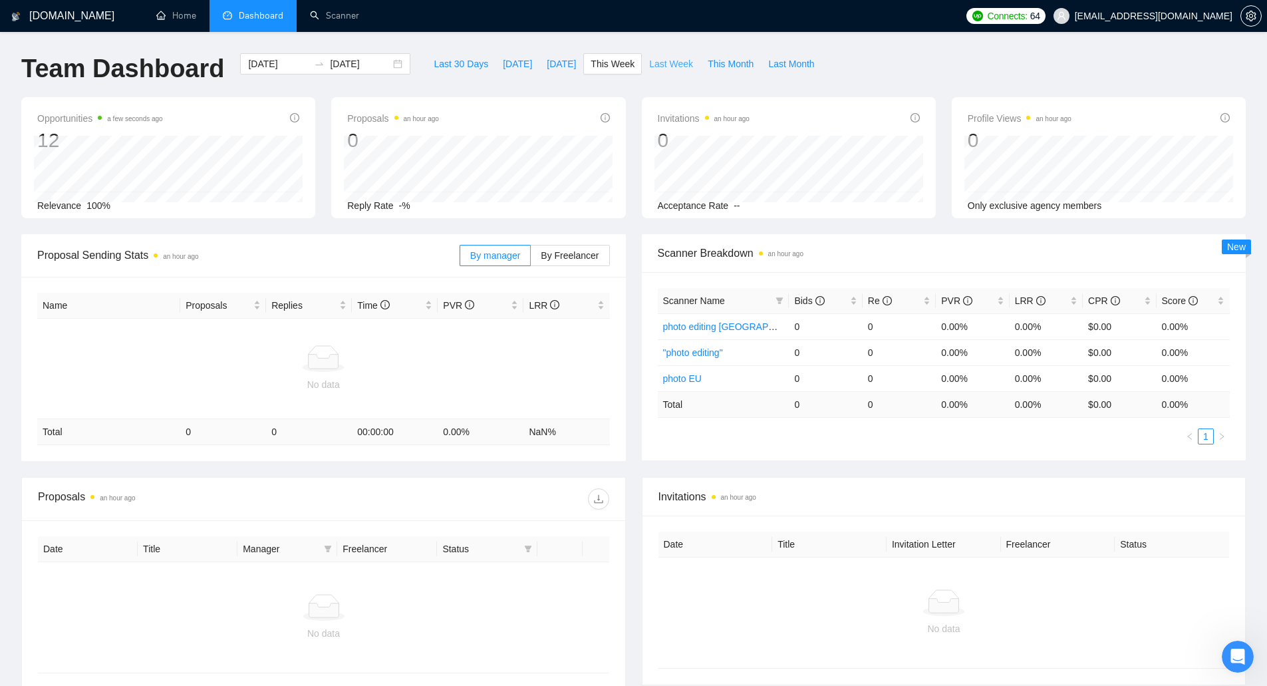
click at [670, 67] on span "Last Week" at bounding box center [671, 64] width 44 height 15
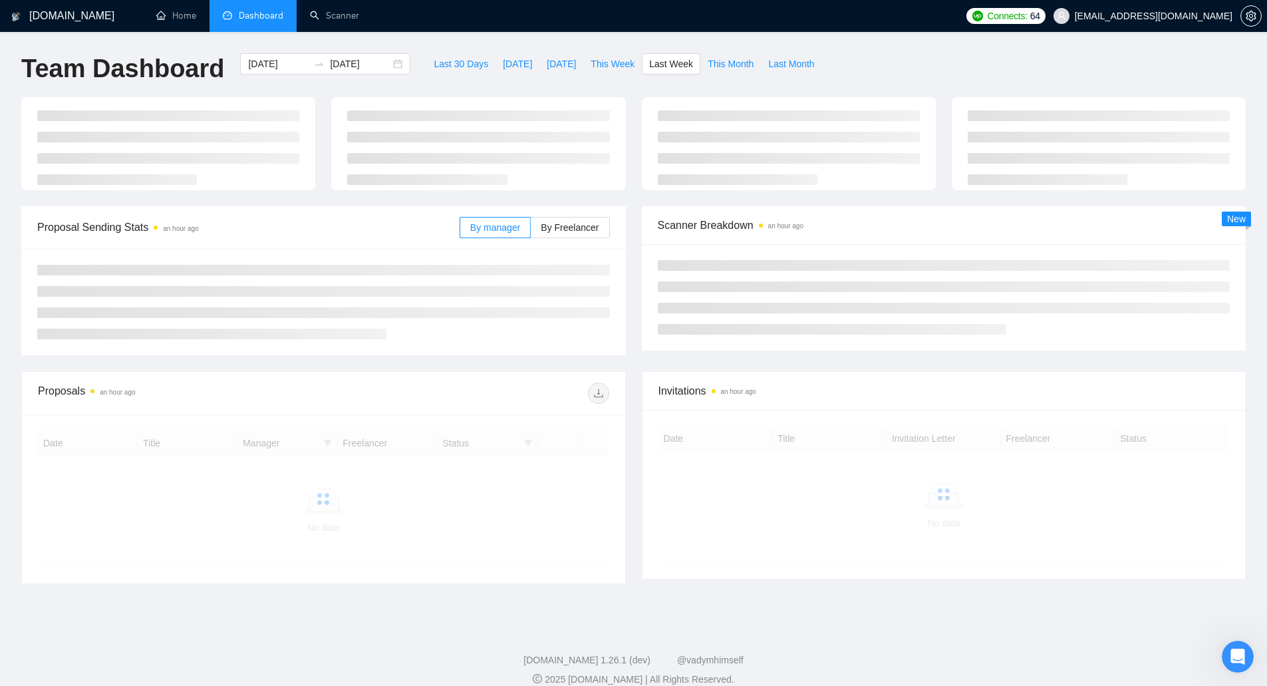
type input "[DATE]"
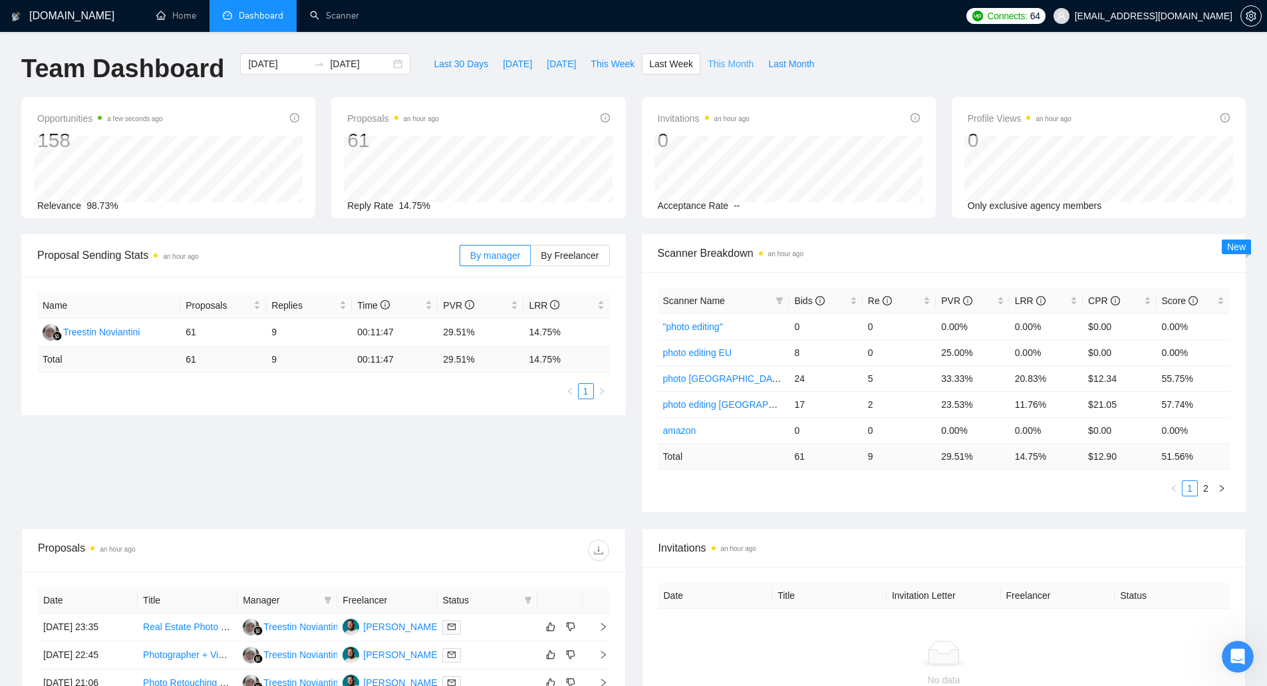
click at [708, 67] on span "This Month" at bounding box center [731, 64] width 46 height 15
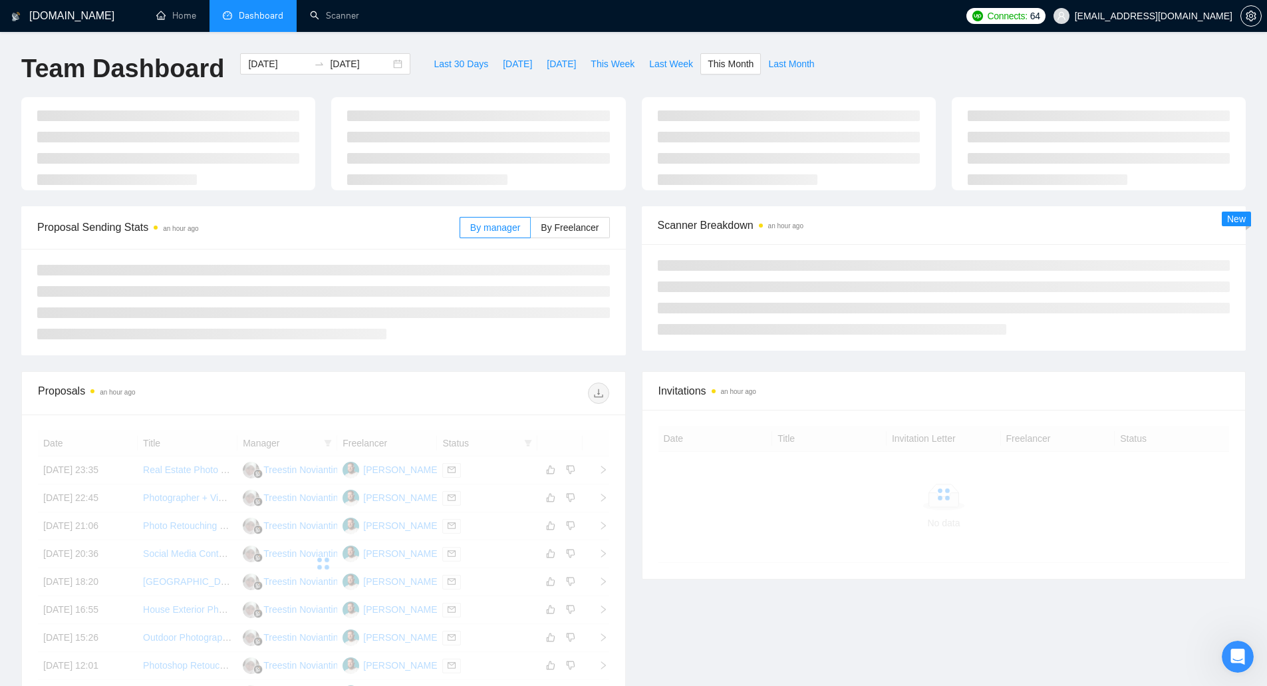
type input "[DATE]"
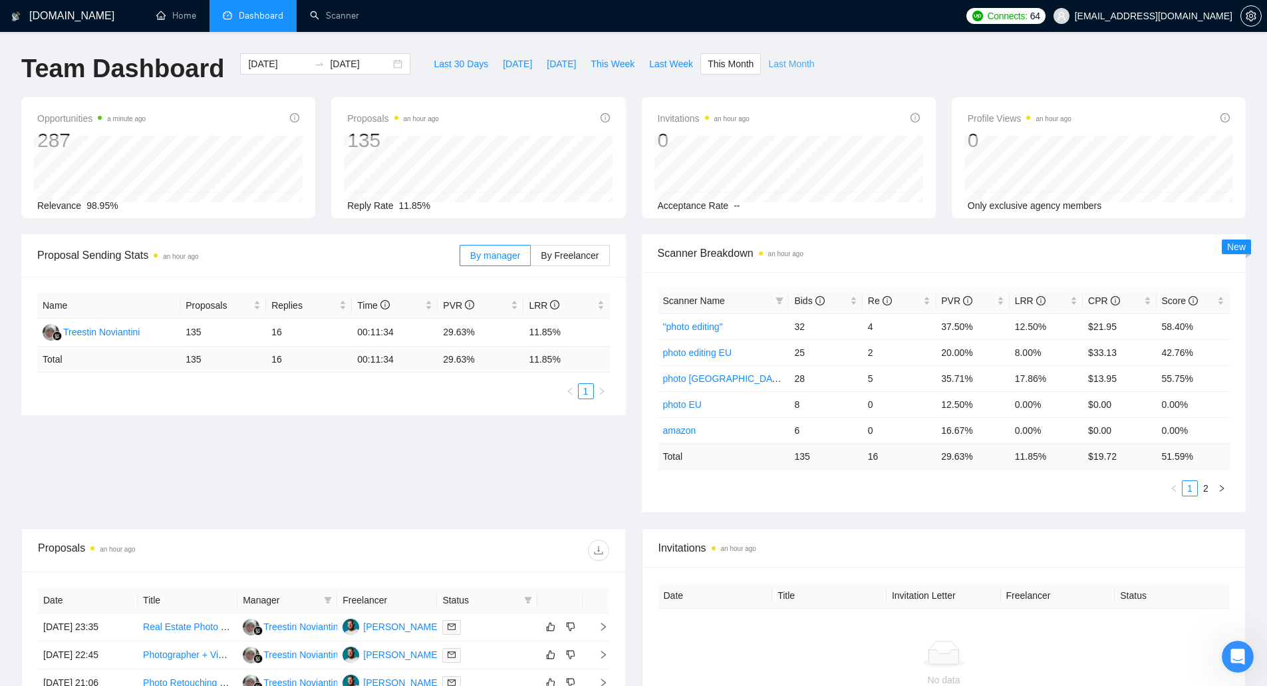
click at [768, 63] on span "Last Month" at bounding box center [791, 64] width 46 height 15
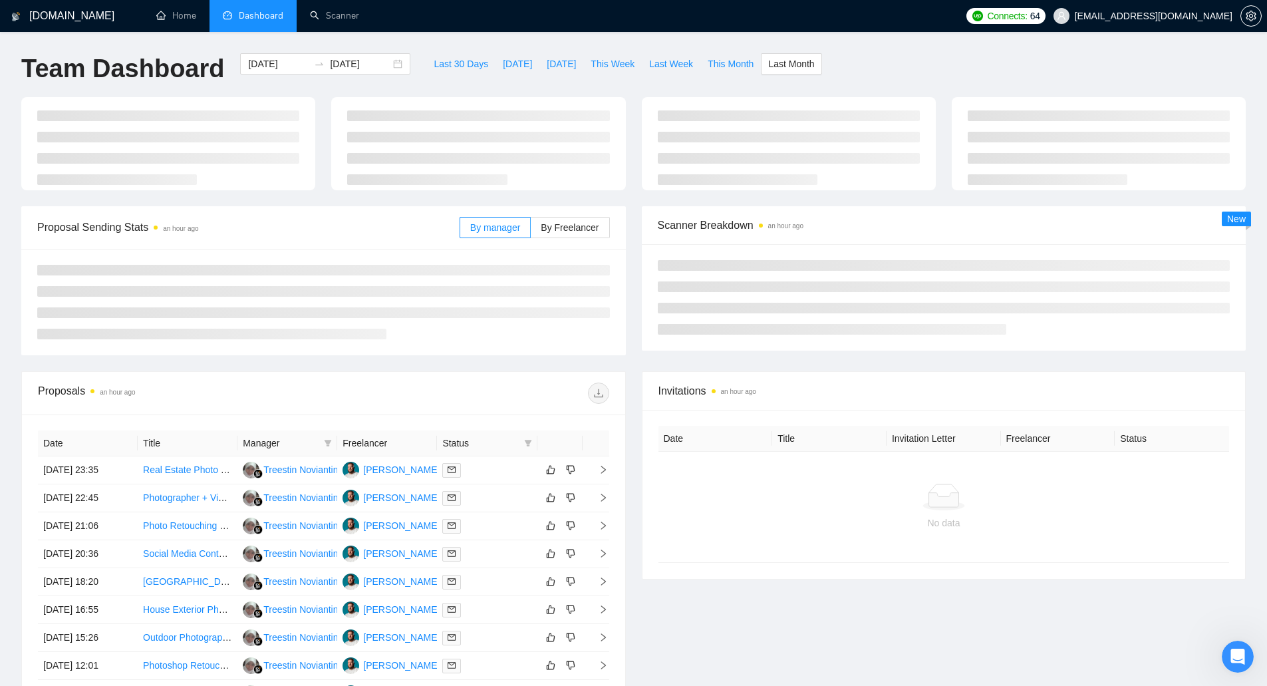
type input "[DATE]"
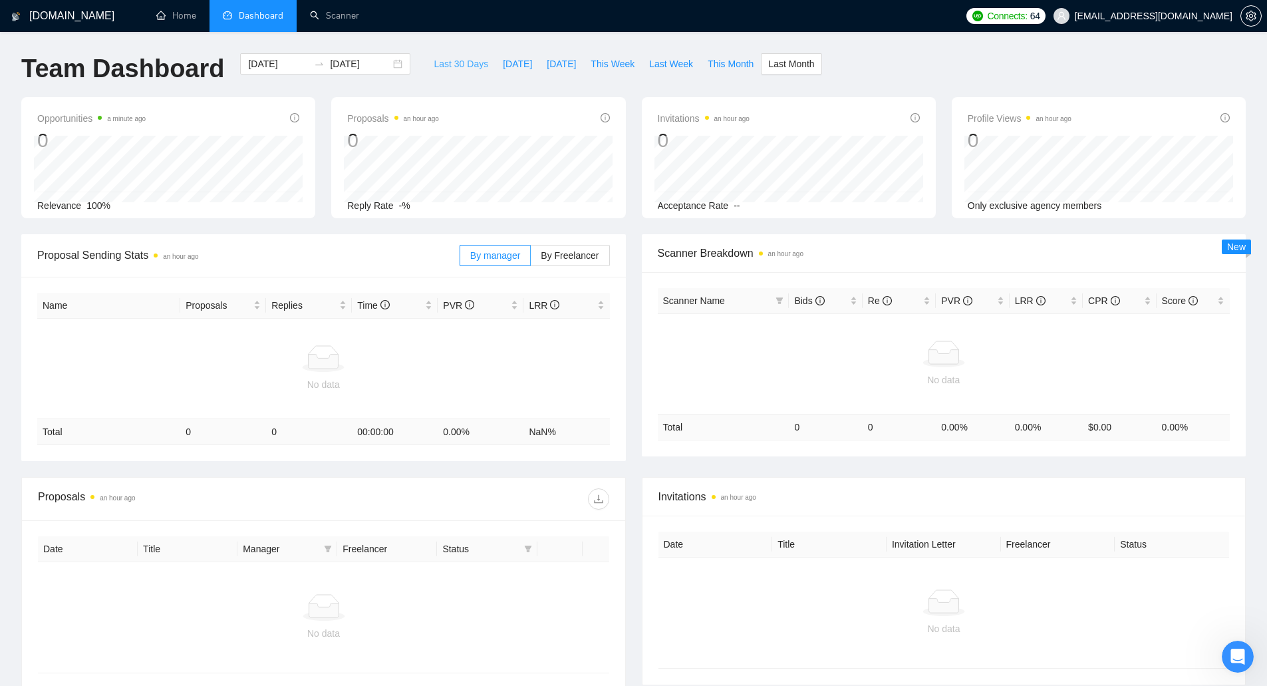
click at [450, 63] on span "Last 30 Days" at bounding box center [461, 64] width 55 height 15
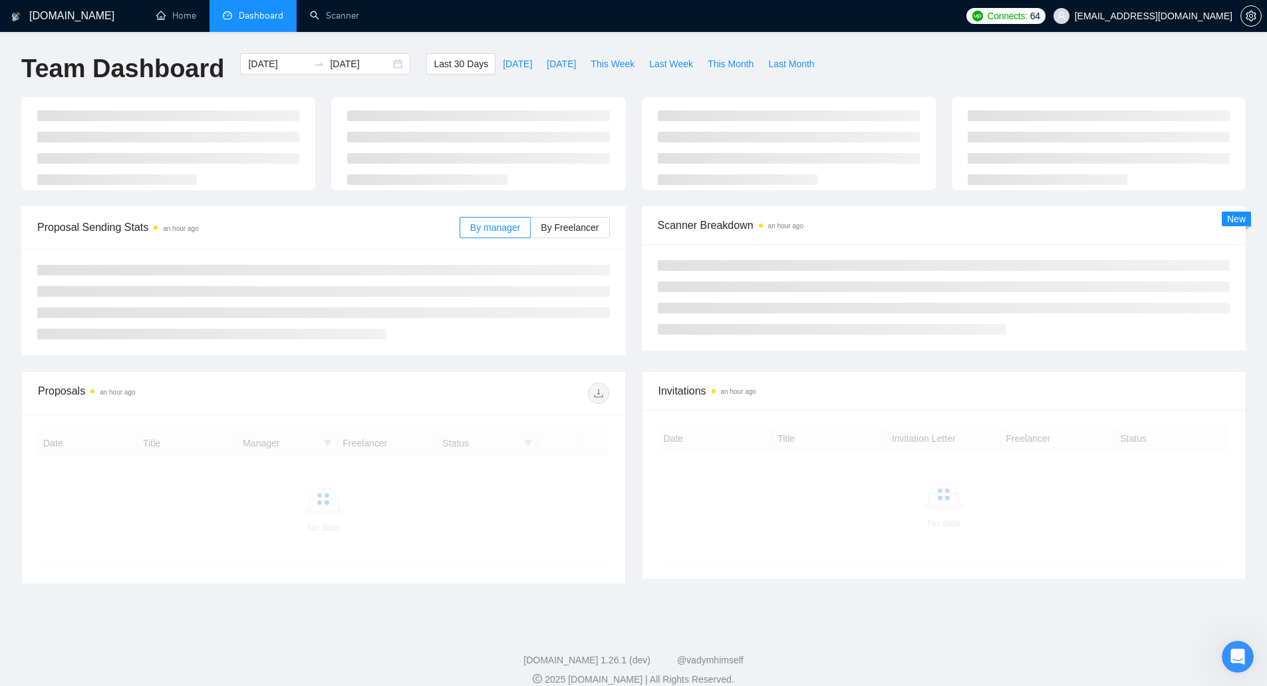
type input "[DATE]"
